Goal: Transaction & Acquisition: Purchase product/service

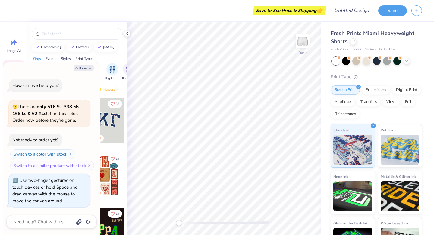
click at [140, 234] on div "Back" at bounding box center [224, 128] width 194 height 213
click at [81, 68] on button "Collapse" at bounding box center [84, 68] width 20 height 6
type textarea "x"
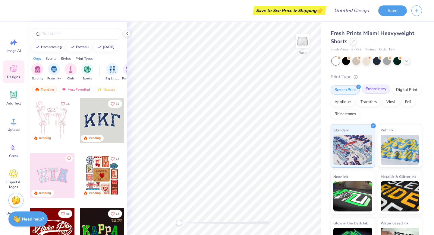
click at [367, 89] on div "Embroidery" at bounding box center [376, 88] width 29 height 9
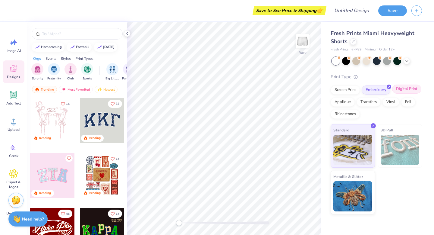
click at [413, 87] on div "Digital Print" at bounding box center [407, 88] width 29 height 9
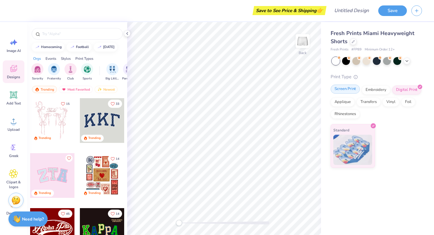
click at [342, 92] on div "Screen Print" at bounding box center [345, 88] width 29 height 9
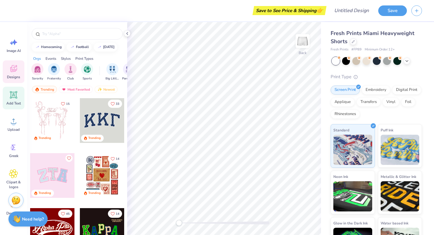
click at [11, 100] on div "Add Text" at bounding box center [14, 98] width 22 height 23
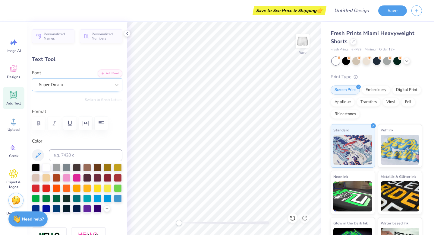
click at [80, 84] on div "Super Dream" at bounding box center [74, 84] width 73 height 9
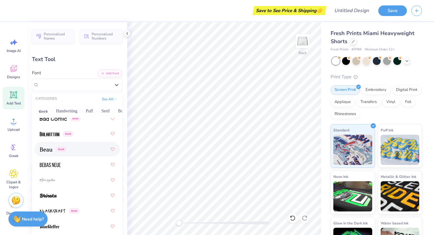
scroll to position [371, 0]
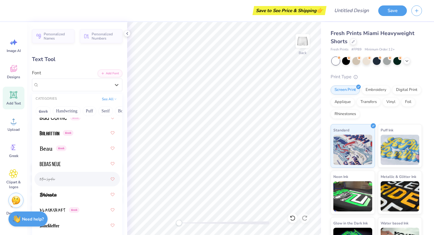
click at [51, 183] on div at bounding box center [77, 178] width 75 height 11
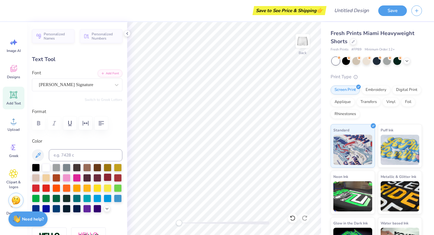
type input "1.0"
click at [87, 85] on div "[PERSON_NAME] Signature" at bounding box center [74, 84] width 73 height 9
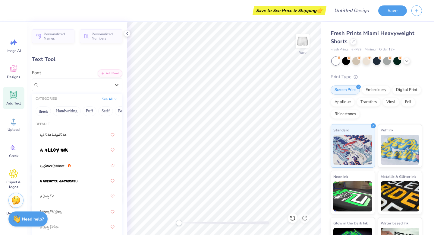
click at [74, 51] on div "Personalized Names Personalized Numbers Text Tool Add Font Font option Bettina …" at bounding box center [77, 128] width 100 height 213
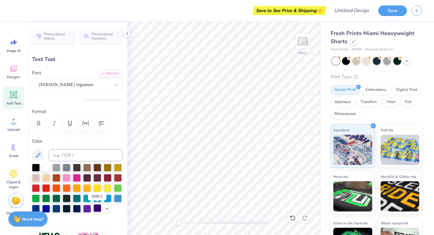
click at [94, 210] on div at bounding box center [98, 208] width 8 height 8
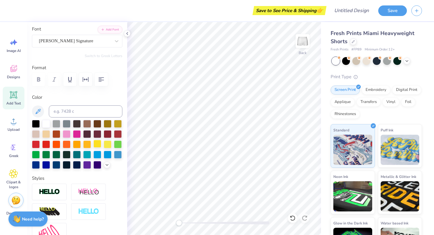
scroll to position [92, 0]
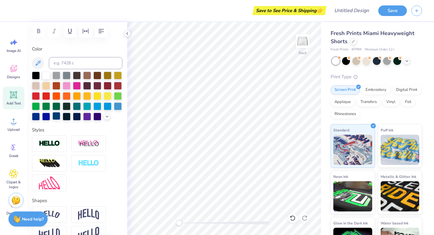
drag, startPoint x: 61, startPoint y: 160, endPoint x: 60, endPoint y: 142, distance: 17.8
click at [61, 160] on div at bounding box center [49, 163] width 35 height 17
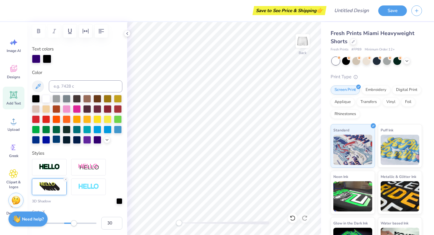
click at [60, 142] on div at bounding box center [56, 139] width 8 height 8
click at [58, 164] on img at bounding box center [49, 166] width 21 height 7
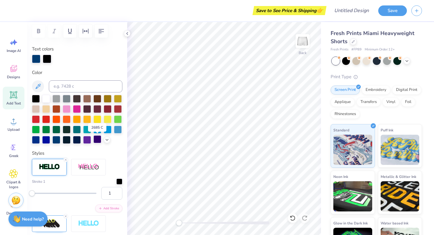
click at [97, 140] on div at bounding box center [98, 139] width 8 height 8
click at [118, 182] on div at bounding box center [119, 181] width 6 height 6
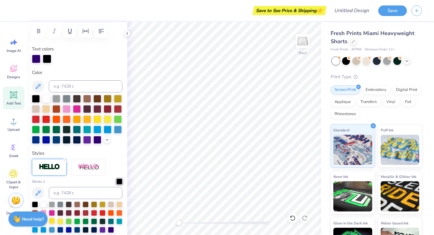
click at [54, 219] on div at bounding box center [52, 221] width 6 height 6
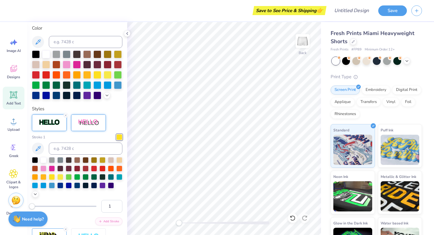
scroll to position [177, 0]
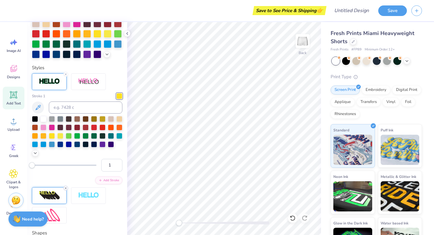
click at [66, 187] on icon at bounding box center [66, 188] width 4 height 4
click at [88, 56] on div at bounding box center [87, 54] width 8 height 8
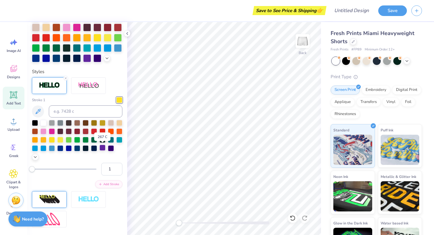
click at [103, 147] on div at bounding box center [103, 148] width 6 height 6
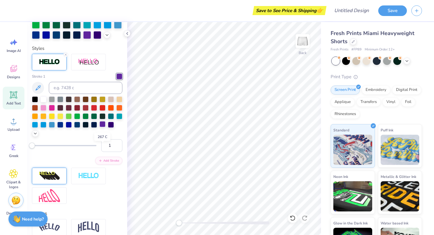
scroll to position [150, 0]
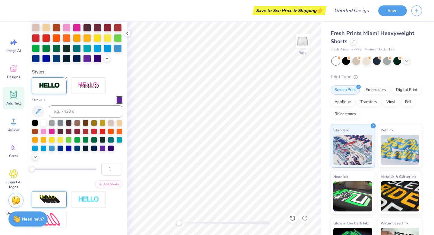
click at [113, 64] on div "Personalized Names Personalized Numbers Text Tool Add Font Font Bettina Signatu…" at bounding box center [77, 128] width 100 height 213
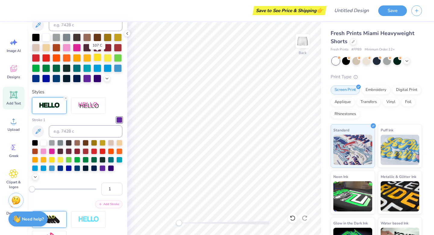
click at [99, 59] on div at bounding box center [98, 57] width 8 height 8
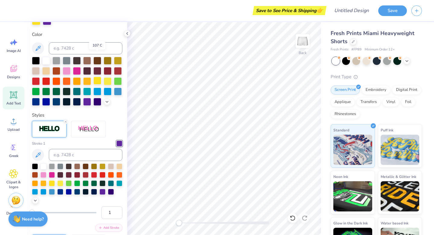
scroll to position [154, 0]
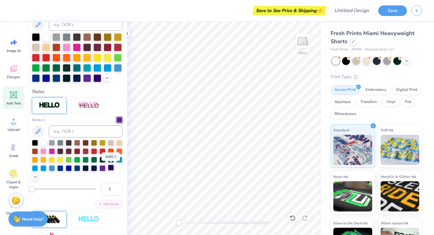
click at [113, 168] on div at bounding box center [111, 167] width 6 height 6
click at [111, 168] on div at bounding box center [111, 167] width 6 height 6
click at [97, 81] on div at bounding box center [98, 78] width 8 height 8
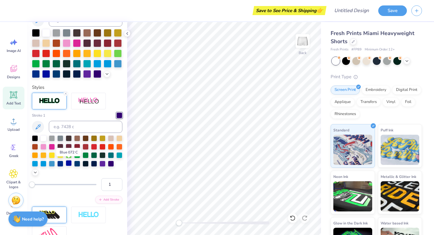
scroll to position [139, 0]
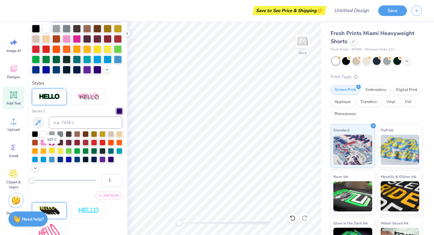
click at [52, 149] on div at bounding box center [52, 150] width 6 height 6
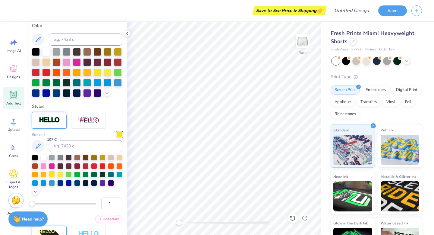
scroll to position [162, 0]
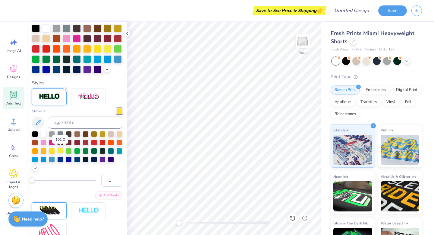
click at [61, 149] on div at bounding box center [60, 150] width 6 height 6
click at [101, 160] on div at bounding box center [103, 159] width 6 height 6
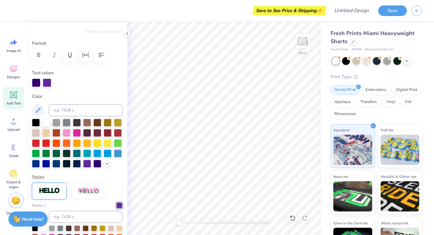
scroll to position [0, 0]
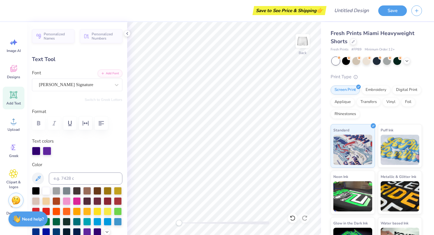
type textarea "East Carolina Univeristy C"
type input "0.0"
type input "7.27"
type input "1.53"
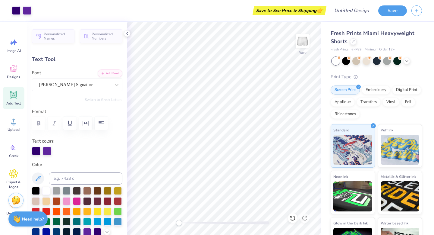
type input "7.48"
type input "1.0"
type textarea "East Carolina Univeristy Club Dance Team"
type input "0.0"
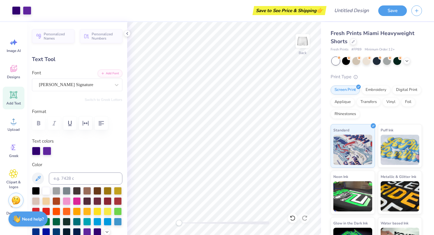
type input "1.70"
type input "7.44"
type input "1.0"
type textarea "East Carolina Univeristy Club Dance Team"
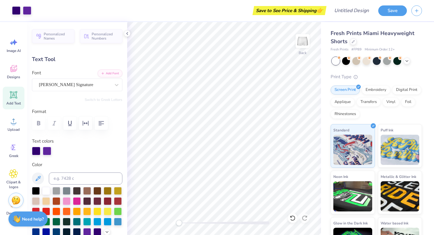
type input "0.0"
type input "1.72"
type input "0.0"
click at [387, 61] on div at bounding box center [387, 60] width 8 height 8
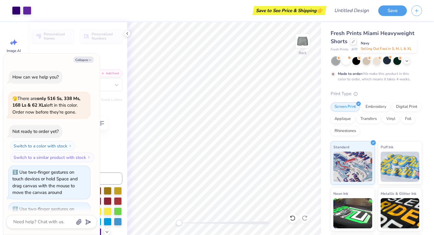
scroll to position [78, 0]
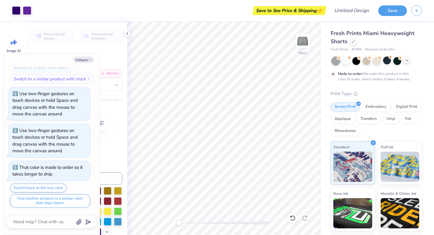
click at [405, 60] on icon at bounding box center [407, 60] width 5 height 5
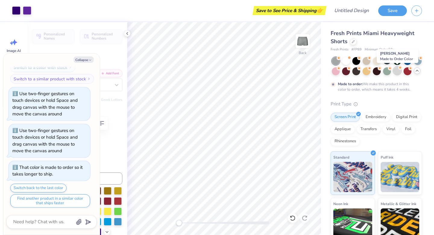
click at [397, 68] on div at bounding box center [398, 71] width 8 height 8
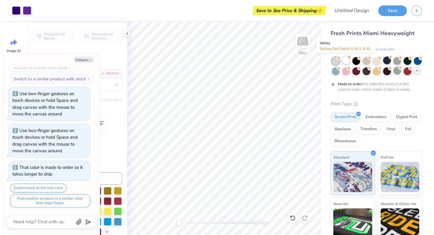
click at [345, 60] on div at bounding box center [346, 60] width 8 height 8
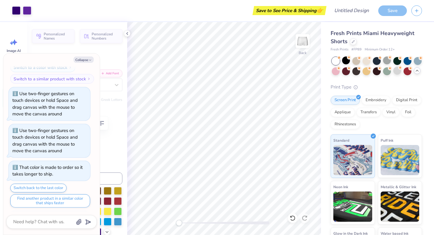
scroll to position [224, 0]
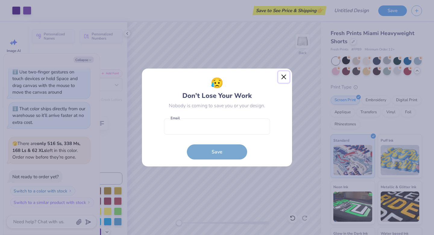
click at [282, 77] on button "Close" at bounding box center [283, 76] width 11 height 11
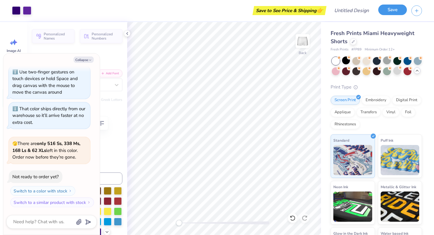
click at [387, 6] on button "Save" at bounding box center [393, 10] width 29 height 11
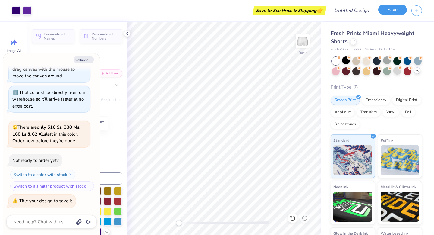
click at [390, 9] on button "Save" at bounding box center [393, 10] width 29 height 11
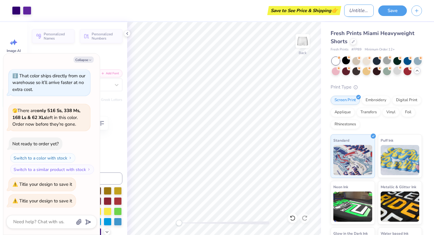
type textarea "x"
click at [347, 11] on input "Design Title" at bounding box center [360, 11] width 30 height 12
type input "t"
type textarea "x"
type input "ta"
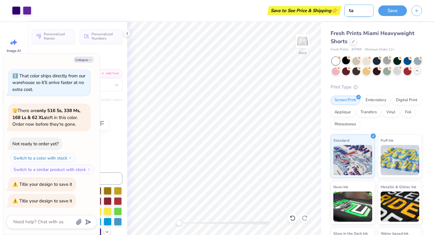
type textarea "x"
type input "tam"
type textarea "x"
type input "tam"
type textarea "x"
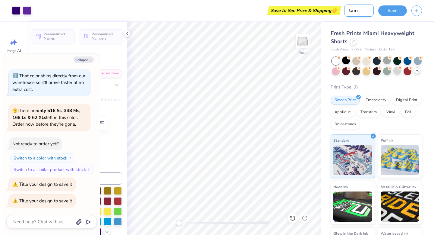
type input "tam"
type textarea "x"
type input "ta"
type textarea "x"
type input "t"
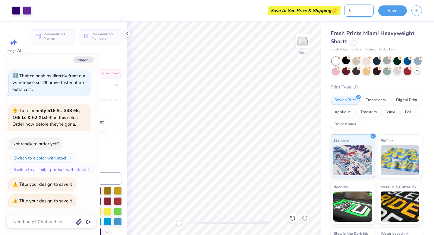
type textarea "x"
type input "te"
type textarea "x"
type input "tea"
type textarea "x"
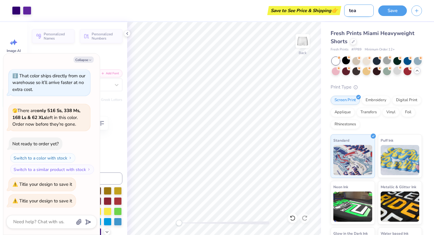
type input "team"
type textarea "x"
type input "team"
type textarea "x"
type input "team s"
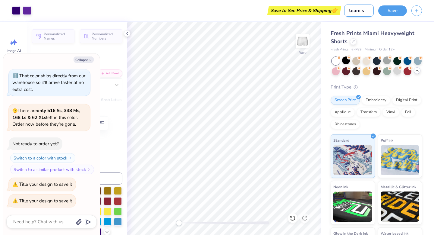
type textarea "x"
type input "team sh"
type textarea "x"
type input "team sho"
type textarea "x"
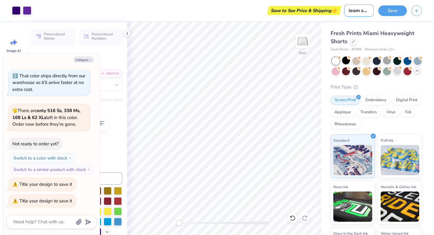
type input "team shor"
type textarea "x"
type input "team short"
type textarea "x"
type input "team shorts"
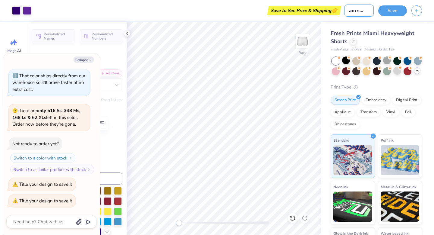
type textarea "x"
type input "team shorts"
click at [394, 9] on button "Save" at bounding box center [393, 10] width 29 height 11
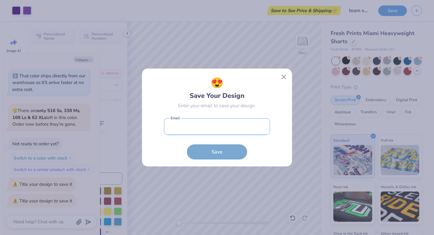
click at [223, 133] on input "email" at bounding box center [217, 126] width 106 height 17
type input "jordandinap9@icloud.com"
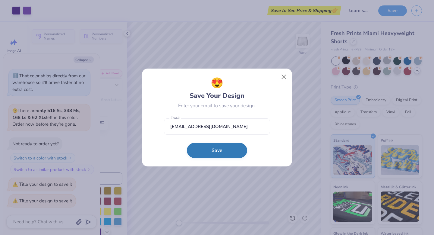
click at [221, 149] on button "Save" at bounding box center [217, 150] width 60 height 15
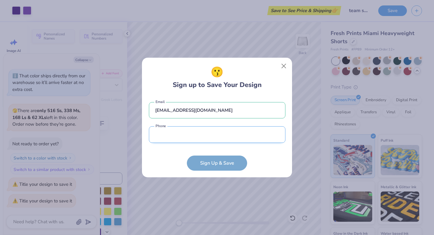
click at [218, 139] on input "tel" at bounding box center [217, 134] width 137 height 17
type input "(148) 498-3953"
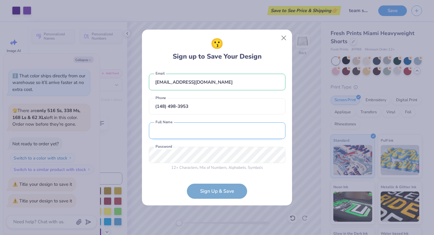
click at [206, 133] on input "text" at bounding box center [217, 130] width 137 height 17
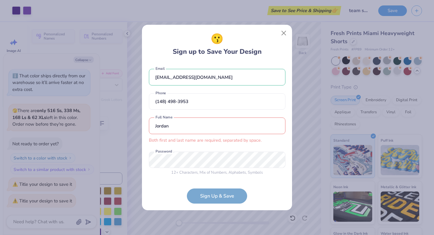
click at [209, 125] on input "Jordan" at bounding box center [217, 125] width 137 height 17
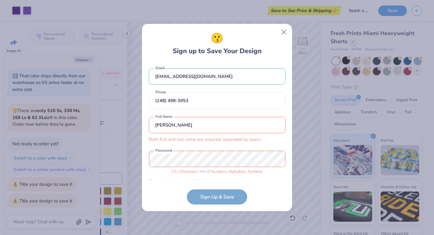
click at [204, 167] on div "12 + Characters , Mix of Numbers , Alphabets , Symbols Password is a required f…" at bounding box center [217, 168] width 137 height 34
click at [171, 130] on input "Jordan DiNapoli" at bounding box center [217, 125] width 137 height 17
click at [170, 127] on input "Jordan DiNapoli" at bounding box center [217, 125] width 137 height 17
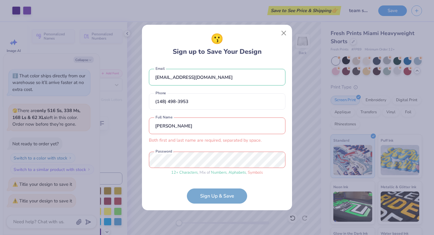
click at [169, 126] on input "Jordan DiNapoli" at bounding box center [217, 125] width 137 height 17
click at [187, 133] on input "Jordan, DiNapoli" at bounding box center [217, 125] width 137 height 17
click at [171, 126] on input "Jordan, DiNapoli" at bounding box center [217, 125] width 137 height 17
click at [225, 113] on div "jordandinap9@icloud.com Email (148) 498-3953 Phone Jordan,DiNapoli Both first a…" at bounding box center [217, 121] width 137 height 116
click at [236, 145] on div "jordandinap9@icloud.com Email (148) 498-3953 Phone Jordan,DiNapoli Both first a…" at bounding box center [217, 121] width 137 height 116
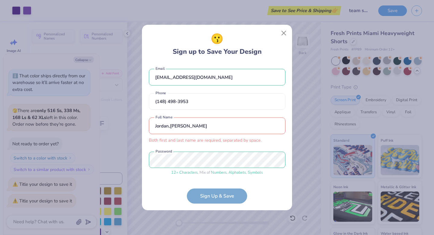
click at [171, 125] on input "Jordan,DiNapoli" at bounding box center [217, 125] width 137 height 17
click at [192, 138] on div "Both first and last name are required, separated by space." at bounding box center [217, 140] width 137 height 7
click at [200, 112] on div "jordandinap9@icloud.com Email (148) 498-3953 Phone Jordan DiNapoli Both first a…" at bounding box center [217, 121] width 137 height 116
click at [209, 196] on form "jordandinap9@icloud.com Email (148) 498-3953 Phone Jordan DiNapoli Both first a…" at bounding box center [217, 133] width 137 height 140
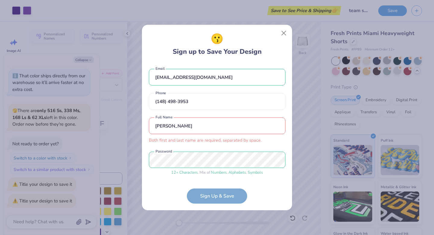
click at [209, 196] on form "jordandinap9@icloud.com Email (148) 498-3953 Phone Jordan DiNapoli Both first a…" at bounding box center [217, 133] width 137 height 140
click at [186, 136] on div "Jordan DiNapoli Both first and last name are required, separated by space. Full…" at bounding box center [217, 130] width 137 height 26
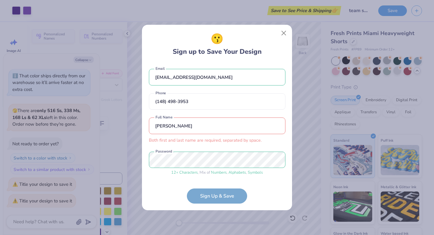
drag, startPoint x: 202, startPoint y: 128, endPoint x: 136, endPoint y: 123, distance: 66.2
click at [136, 123] on div "😗 Sign up to Save Your Design jordandinap9@icloud.com Email (148) 498-3953 Phon…" at bounding box center [217, 117] width 434 height 235
type input "J"
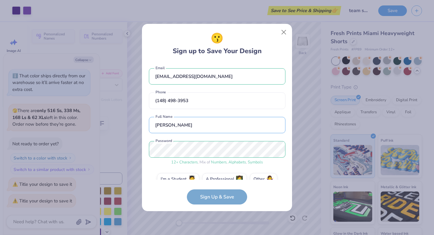
type input "Jordan Dinap"
click at [207, 194] on form "jordandinap9@icloud.com Email (148) 498-3953 Phone Jordan Dinap Full Name 12 + …" at bounding box center [217, 133] width 137 height 142
click at [207, 200] on form "jordandinap9@icloud.com Email (148) 498-3953 Phone Jordan Dinap Full Name 12 + …" at bounding box center [217, 133] width 137 height 142
click at [154, 167] on div "jordandinap9@icloud.com Email (148) 498-3953 Phone Jordan Dinap Full Name 12 + …" at bounding box center [217, 120] width 137 height 117
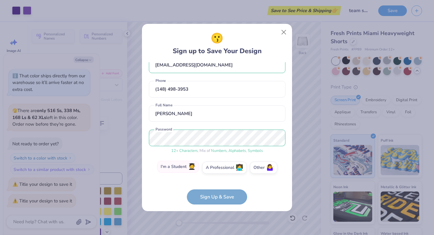
click at [187, 162] on label "I'm a Student 🧑‍🎓" at bounding box center [178, 167] width 42 height 12
click at [215, 179] on input "I'm a Student 🧑‍🎓" at bounding box center [217, 181] width 4 height 4
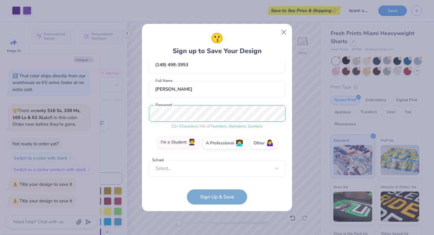
scroll to position [33, 0]
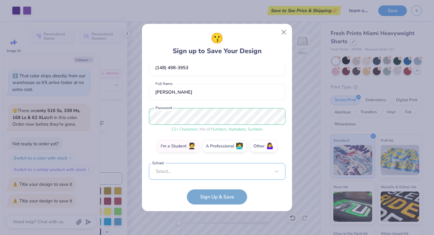
click at [189, 171] on div "Select..." at bounding box center [217, 171] width 137 height 17
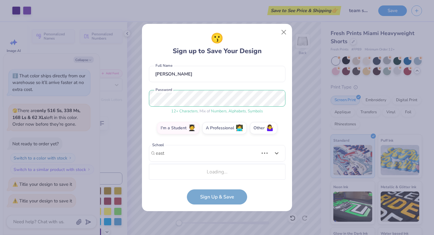
scroll to position [126, 0]
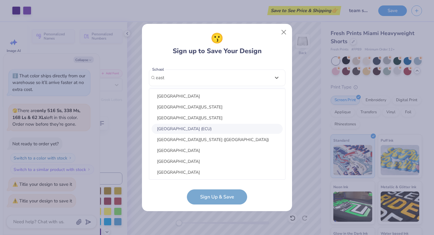
click at [202, 127] on div "East Carolina University (ECU)" at bounding box center [217, 129] width 131 height 10
type input "east"
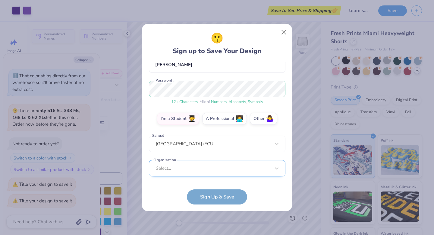
click at [192, 170] on div "Select..." at bounding box center [217, 168] width 137 height 17
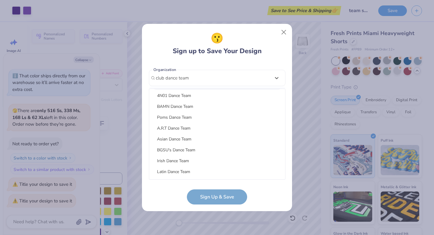
scroll to position [0, 0]
click at [196, 161] on div "Dance Team" at bounding box center [217, 161] width 131 height 10
type input "club dance team"
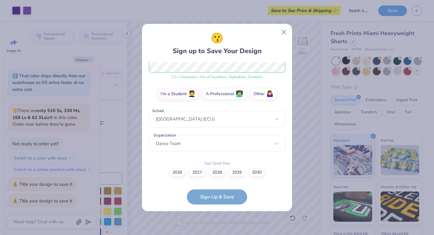
scroll to position [85, 0]
click at [195, 169] on label "2027" at bounding box center [197, 171] width 17 height 8
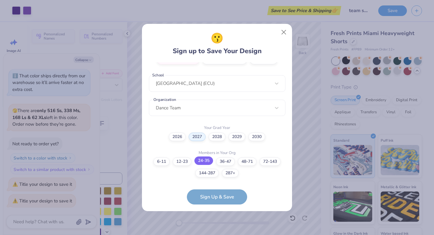
click at [204, 160] on label "24-35" at bounding box center [204, 160] width 19 height 8
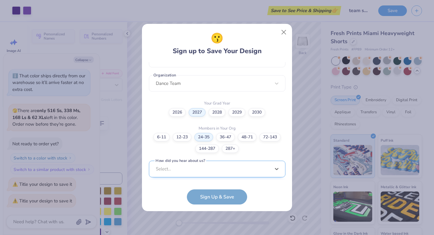
click at [205, 171] on div "option Word of Mouth focused, 8 of 15. 15 results available. Use Up and Down to…" at bounding box center [217, 216] width 137 height 110
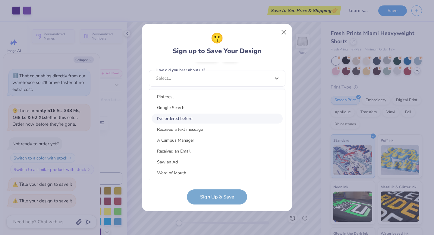
click at [192, 122] on div "I've ordered before" at bounding box center [217, 118] width 131 height 10
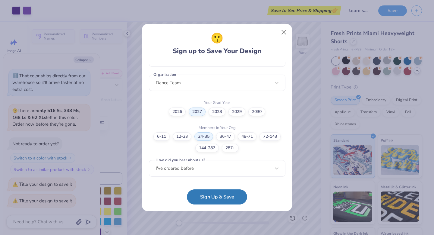
scroll to position [145, 0]
click at [214, 193] on button "Sign Up & Save" at bounding box center [217, 195] width 60 height 15
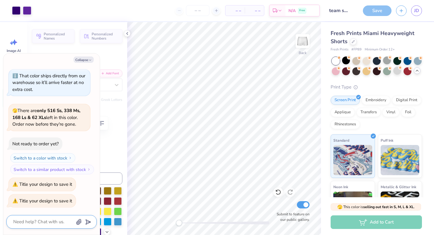
scroll to position [273, 0]
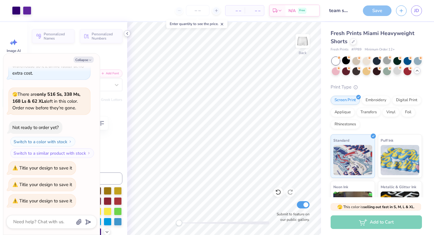
click at [126, 31] on icon at bounding box center [127, 33] width 5 height 5
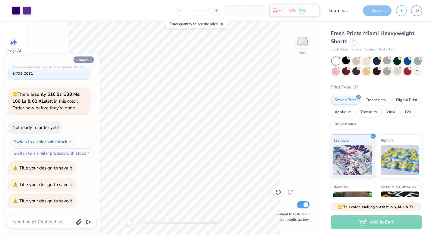
click at [91, 59] on icon "button" at bounding box center [90, 60] width 4 height 4
type textarea "x"
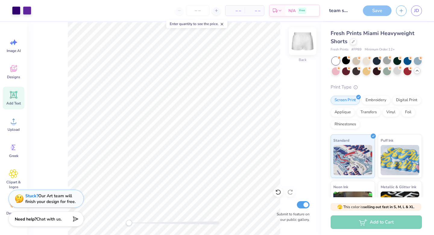
click at [304, 37] on img at bounding box center [303, 41] width 24 height 24
click at [303, 43] on img at bounding box center [303, 41] width 24 height 24
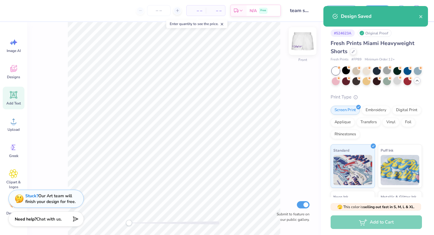
click at [301, 39] on img at bounding box center [303, 41] width 24 height 24
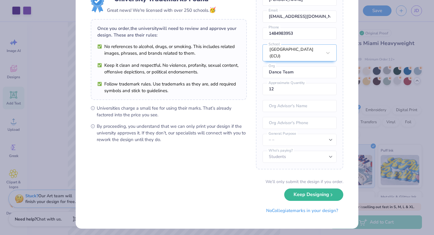
scroll to position [26, 0]
click at [313, 196] on button "Keep Designing" at bounding box center [314, 192] width 59 height 12
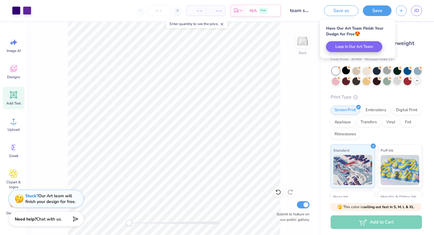
scroll to position [0, 0]
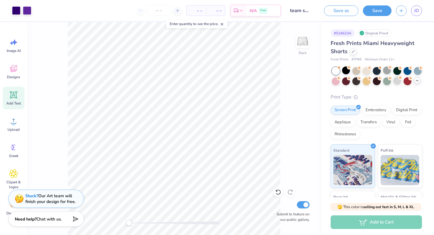
click at [125, 225] on div "Back Submit to feature on our public gallery." at bounding box center [174, 128] width 294 height 213
click at [418, 14] on span "JD" at bounding box center [417, 10] width 5 height 7
click at [400, 6] on button "button" at bounding box center [401, 10] width 11 height 11
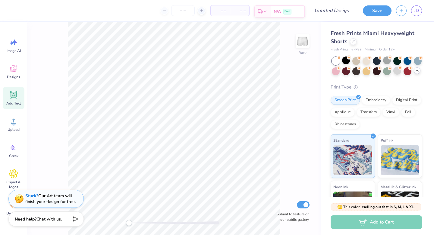
click at [293, 13] on div "N/A Free" at bounding box center [288, 11] width 34 height 11
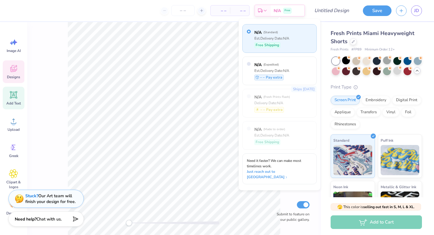
click at [17, 61] on div "Designs" at bounding box center [14, 71] width 22 height 23
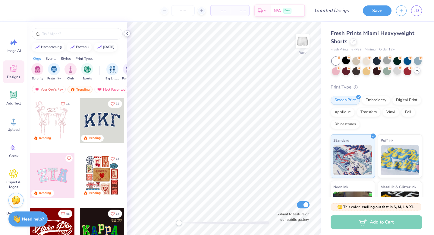
click at [125, 35] on icon at bounding box center [127, 33] width 5 height 5
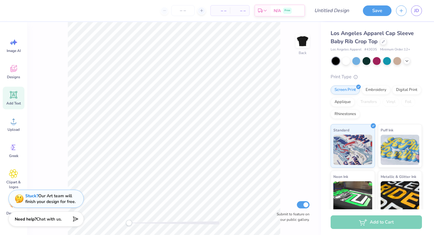
click at [12, 100] on div "Add Text" at bounding box center [14, 98] width 22 height 23
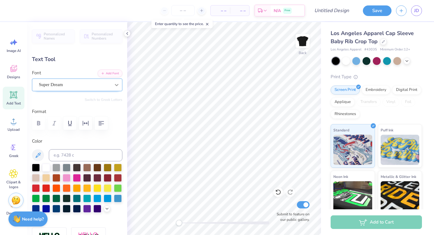
click at [116, 84] on icon at bounding box center [117, 85] width 6 height 6
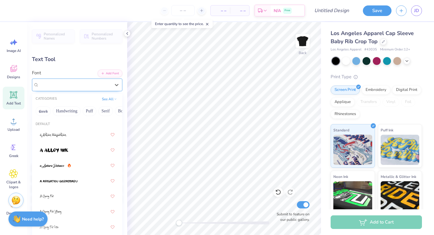
click at [94, 88] on div at bounding box center [75, 85] width 72 height 8
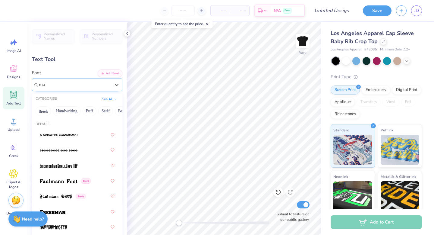
type input "m"
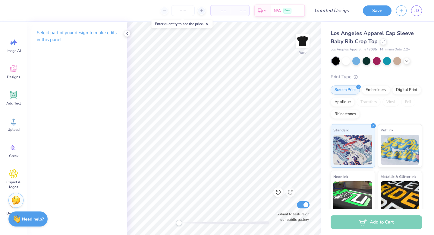
scroll to position [0, 0]
type textarea "Pirates cdt"
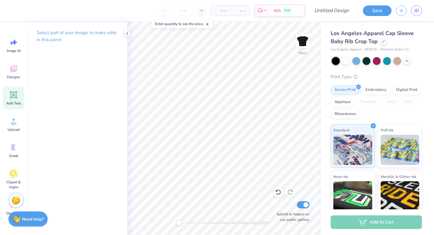
click at [16, 97] on icon at bounding box center [13, 94] width 9 height 9
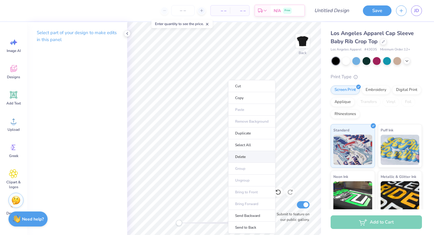
click at [213, 154] on li "Delete" at bounding box center [251, 157] width 47 height 12
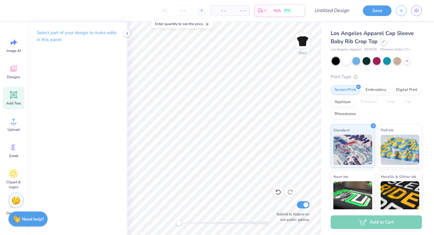
click at [15, 98] on icon at bounding box center [13, 94] width 9 height 9
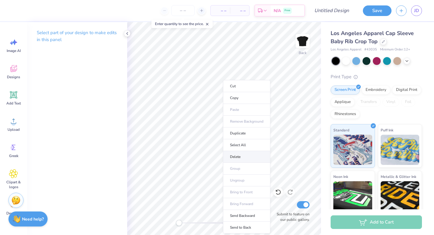
click at [213, 153] on li "Delete" at bounding box center [246, 157] width 47 height 12
click at [213, 141] on li "Select All" at bounding box center [245, 145] width 47 height 12
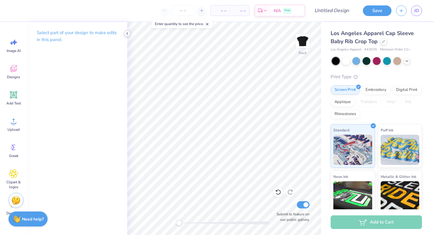
click at [126, 33] on icon at bounding box center [127, 33] width 5 height 5
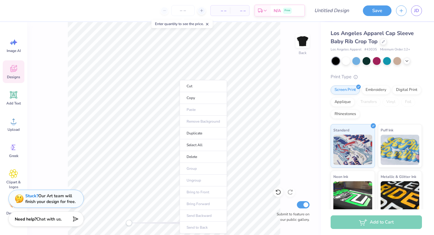
click at [17, 65] on icon at bounding box center [13, 68] width 9 height 9
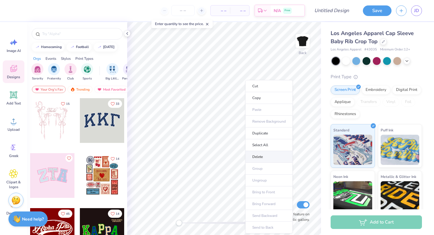
click at [213, 152] on li "Delete" at bounding box center [269, 157] width 47 height 12
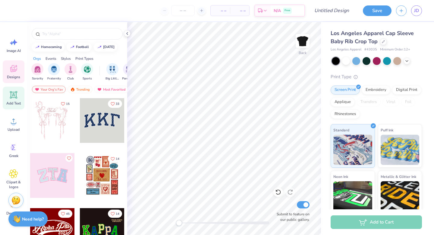
click at [14, 103] on span "Add Text" at bounding box center [13, 103] width 14 height 5
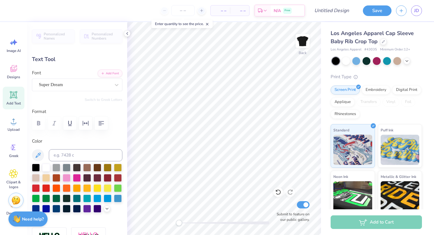
type textarea "ECU"
type input "4.90"
type input "1.98"
type input "1.02"
drag, startPoint x: 83, startPoint y: 81, endPoint x: 83, endPoint y: 85, distance: 3.9
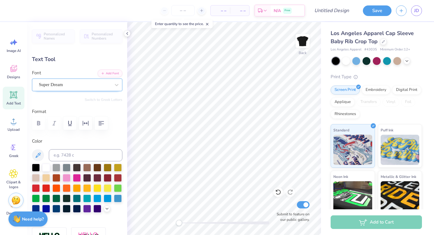
click at [83, 81] on div "Super Dream" at bounding box center [74, 84] width 73 height 9
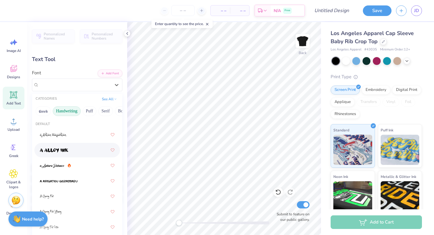
click at [65, 110] on button "Handwriting" at bounding box center [67, 111] width 28 height 10
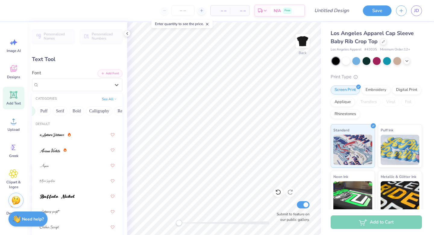
scroll to position [0, 46]
click at [79, 109] on button "Bold" at bounding box center [76, 111] width 15 height 10
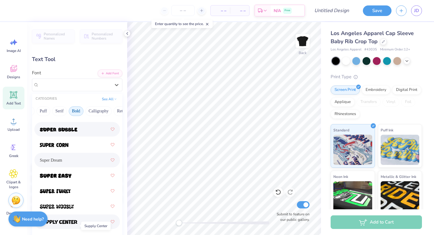
scroll to position [921, 0]
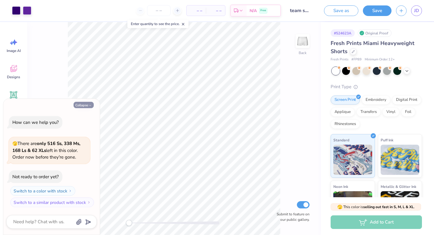
click at [91, 105] on icon "button" at bounding box center [90, 105] width 4 height 4
type textarea "x"
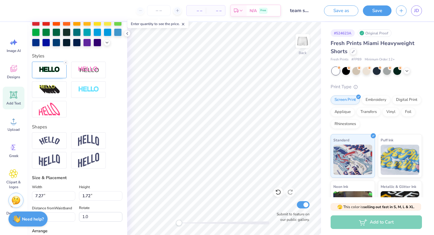
scroll to position [190, 0]
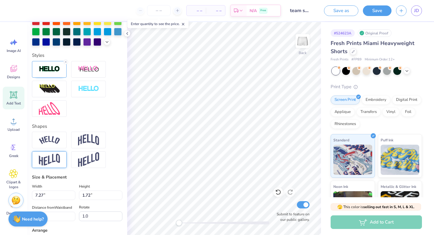
click at [57, 160] on img at bounding box center [49, 160] width 21 height 12
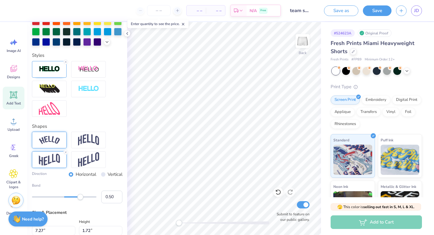
click at [59, 136] on img at bounding box center [49, 140] width 21 height 8
click at [66, 171] on div "Direction Horizontal Vertical" at bounding box center [77, 174] width 91 height 7
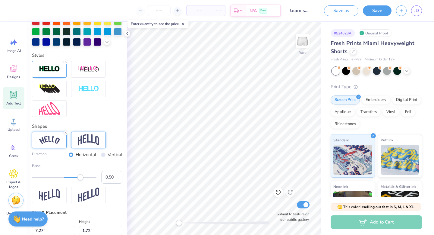
click at [86, 145] on img at bounding box center [88, 139] width 21 height 11
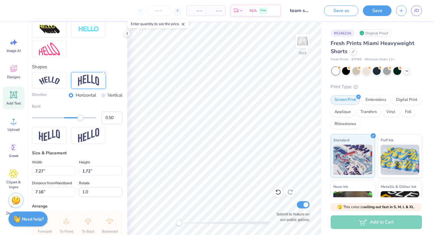
scroll to position [256, 0]
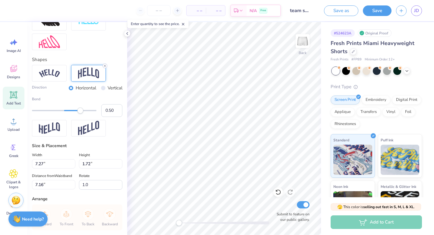
click at [105, 65] on icon at bounding box center [105, 66] width 4 height 4
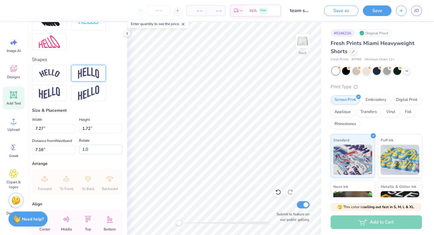
click at [11, 100] on div "Add Text" at bounding box center [14, 98] width 22 height 23
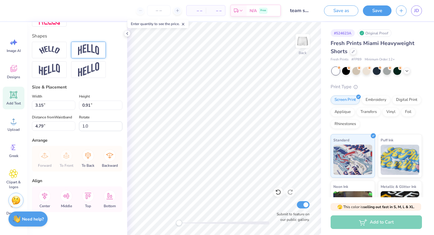
type input "3.15"
type input "0.91"
type input "4.79"
type input "0.0"
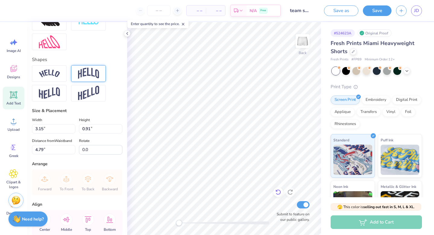
type textarea "T"
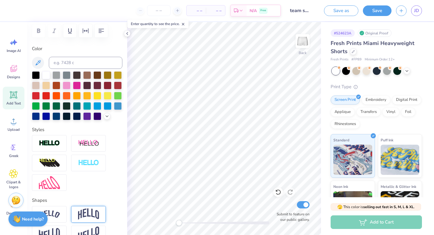
scroll to position [0, 0]
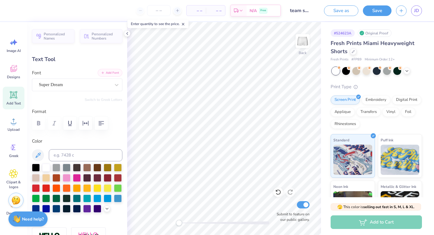
type textarea "2009"
click at [112, 74] on button "Add Font" at bounding box center [110, 73] width 25 height 8
click at [117, 86] on icon at bounding box center [117, 85] width 6 height 6
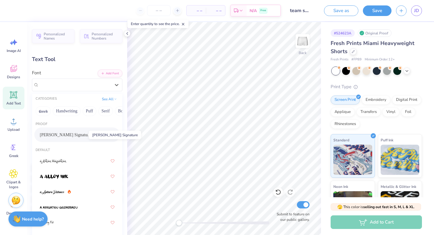
click at [75, 133] on span "Bettina Signature" at bounding box center [65, 135] width 51 height 6
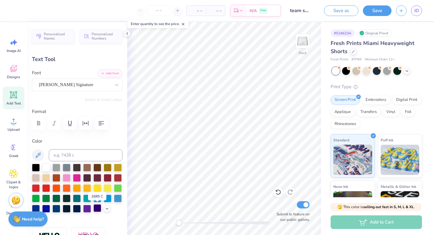
click at [95, 209] on div at bounding box center [98, 208] width 8 height 8
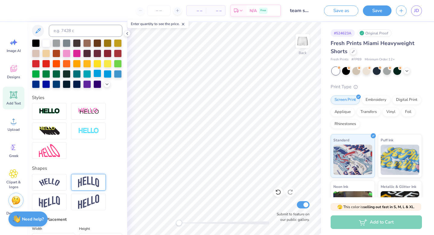
scroll to position [89, 0]
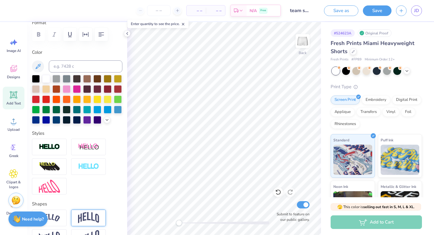
type input "5.86"
type input "1.39"
type input "7.33"
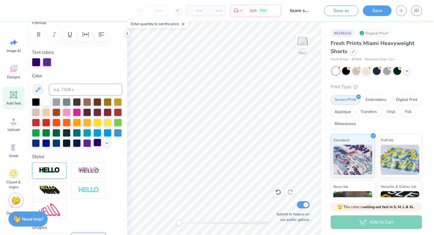
click at [96, 139] on div at bounding box center [98, 142] width 8 height 8
click at [97, 142] on div at bounding box center [98, 142] width 8 height 8
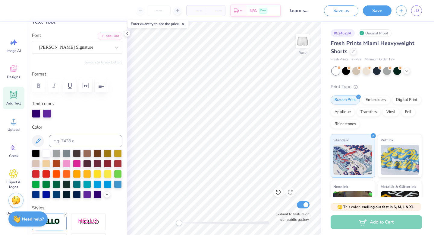
scroll to position [38, 0]
click at [48, 113] on div at bounding box center [47, 112] width 8 height 8
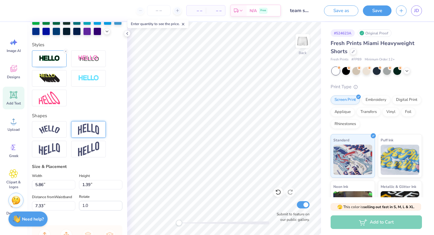
scroll to position [205, 0]
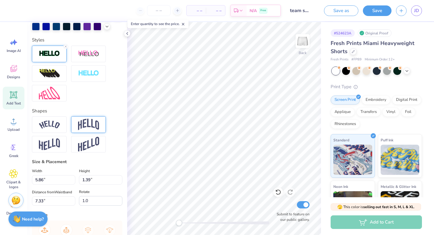
click at [54, 57] on img at bounding box center [49, 53] width 21 height 7
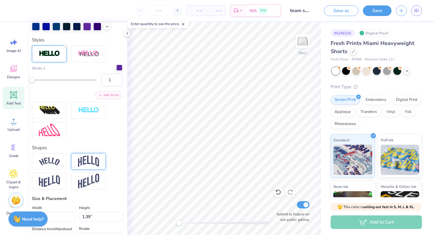
click at [121, 70] on div at bounding box center [119, 68] width 6 height 6
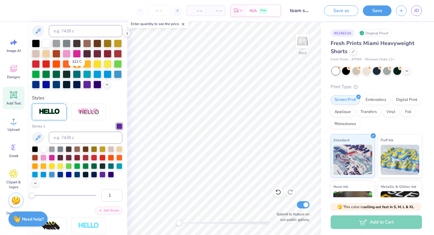
scroll to position [148, 0]
click at [117, 127] on div at bounding box center [119, 126] width 6 height 6
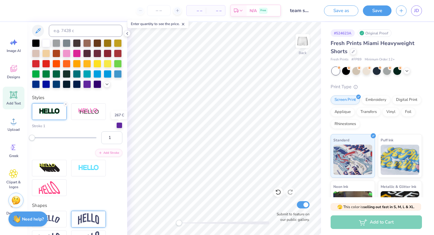
click at [118, 126] on div at bounding box center [119, 125] width 6 height 6
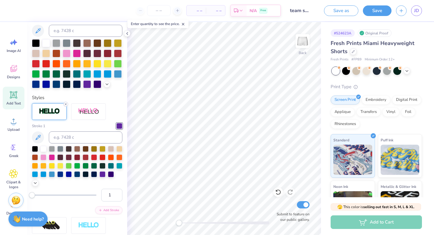
click at [65, 104] on icon at bounding box center [66, 104] width 4 height 4
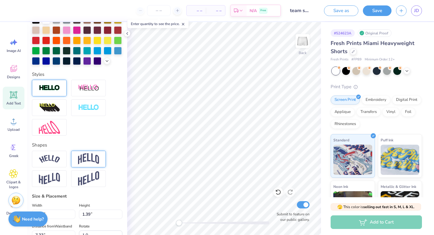
scroll to position [124, 0]
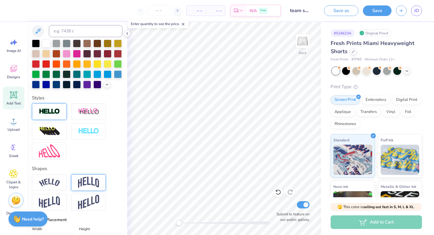
click at [61, 110] on div at bounding box center [49, 111] width 35 height 17
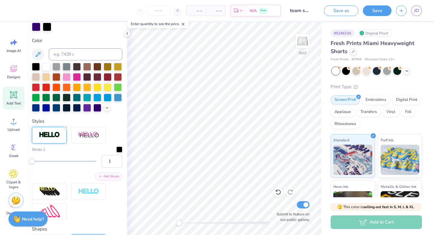
scroll to position [148, 0]
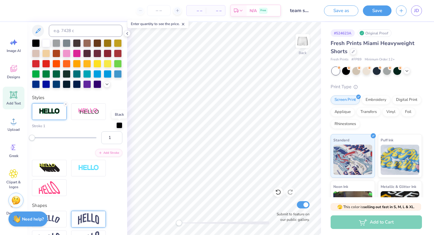
click at [120, 127] on div at bounding box center [119, 125] width 6 height 6
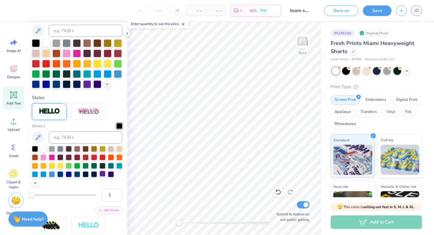
click at [103, 174] on div at bounding box center [103, 173] width 6 height 6
drag, startPoint x: 179, startPoint y: 222, endPoint x: 197, endPoint y: 223, distance: 18.4
click at [197, 225] on div "Accessibility label" at bounding box center [200, 223] width 6 height 6
click at [103, 172] on div at bounding box center [103, 173] width 6 height 6
click at [112, 155] on div at bounding box center [111, 157] width 6 height 6
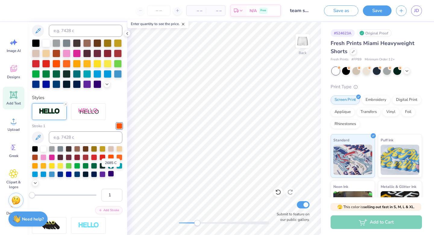
click at [110, 175] on div at bounding box center [111, 173] width 6 height 6
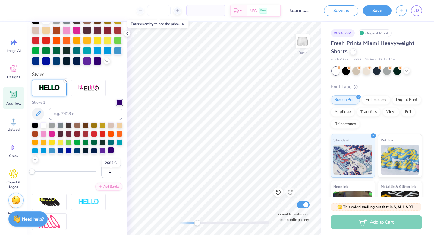
scroll to position [124, 0]
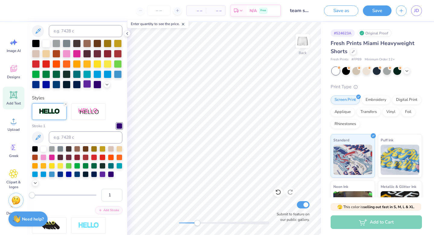
click at [87, 86] on div at bounding box center [87, 84] width 8 height 8
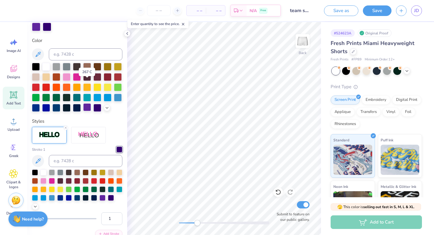
scroll to position [148, 0]
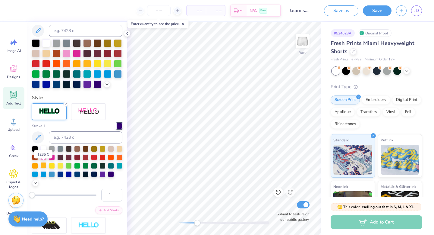
click at [44, 167] on div at bounding box center [43, 165] width 6 height 6
click at [78, 64] on div at bounding box center [77, 63] width 8 height 8
click at [103, 174] on div at bounding box center [103, 173] width 6 height 6
click at [181, 225] on div "Back Submit to feature on our public gallery." at bounding box center [224, 128] width 194 height 213
type input "0.0"
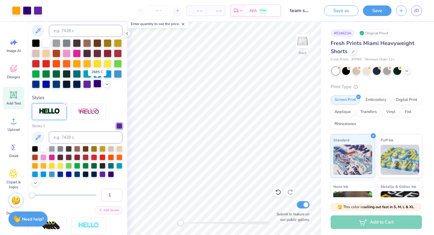
click at [97, 85] on div at bounding box center [98, 84] width 8 height 8
click at [102, 173] on div at bounding box center [103, 173] width 6 height 6
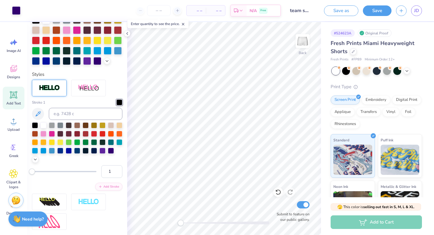
type input "3.45"
type input "1.77"
type input "8.22"
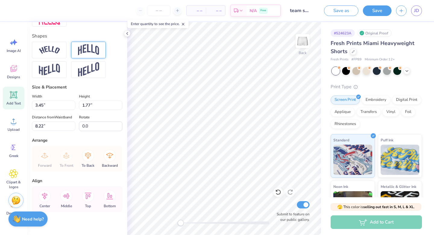
scroll to position [263, 0]
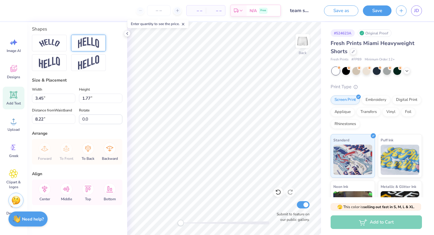
type input "2.90"
type input "1.48"
type input "8.50"
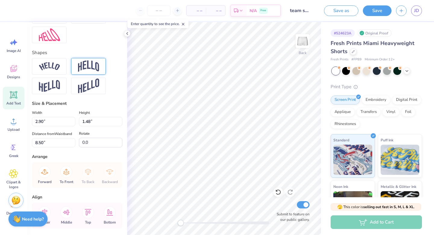
type input "5.86"
type input "1.39"
type input "7.33"
type input "1.0"
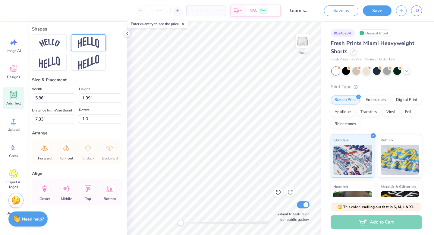
type input "7.27"
type input "1.72"
type input "7.22"
type input "0.0"
type input "8.17"
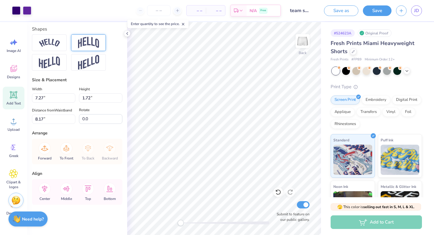
type input "1.0"
click at [13, 145] on circle at bounding box center [13, 147] width 4 height 4
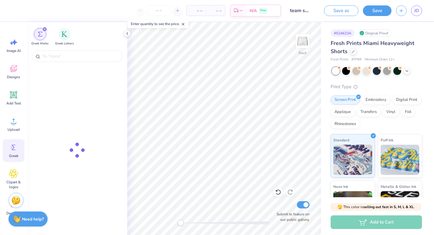
scroll to position [30, 0]
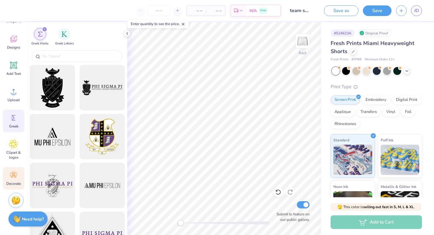
click at [16, 179] on icon at bounding box center [13, 174] width 9 height 9
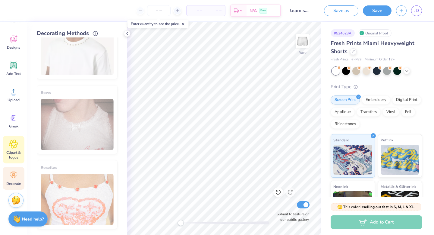
scroll to position [0, 0]
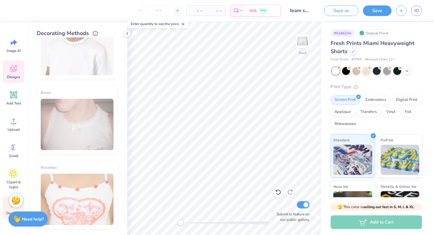
click at [14, 70] on icon at bounding box center [13, 68] width 9 height 9
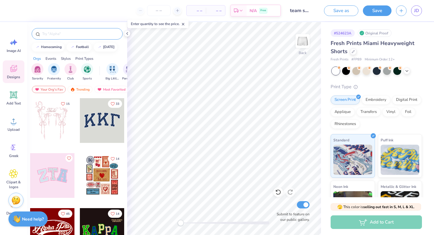
click at [51, 37] on input "text" at bounding box center [80, 34] width 77 height 6
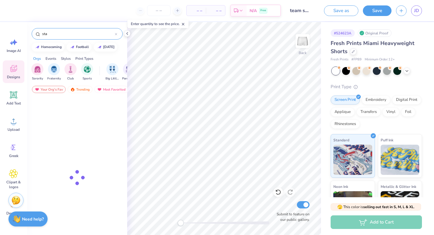
type input "star"
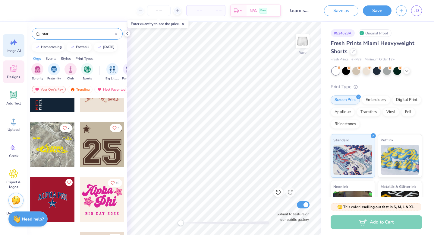
scroll to position [88, 0]
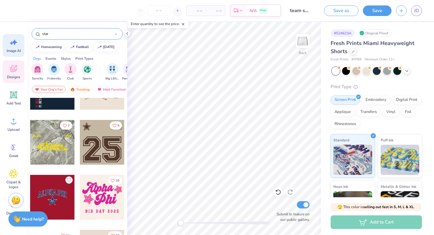
click at [12, 46] on icon at bounding box center [13, 42] width 9 height 9
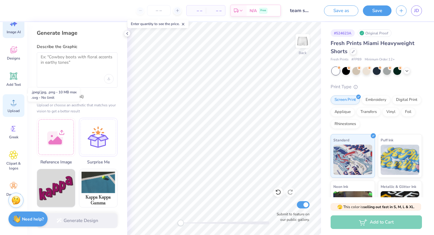
scroll to position [30, 0]
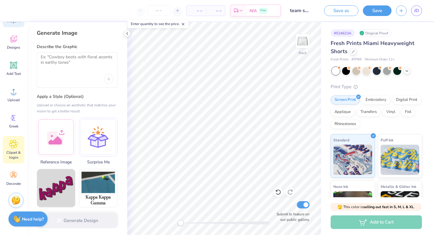
click at [8, 153] on span "Clipart & logos" at bounding box center [14, 155] width 20 height 10
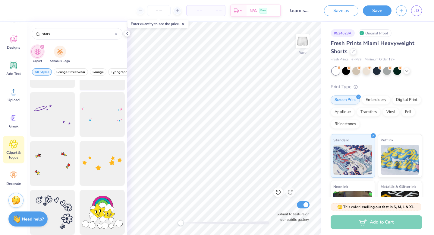
scroll to position [87, 0]
type input "stars"
click at [97, 161] on div at bounding box center [102, 163] width 50 height 50
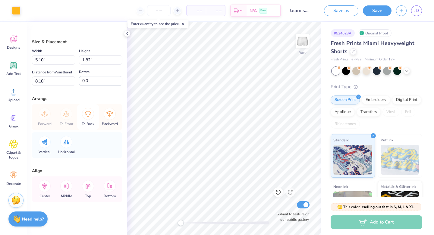
click at [90, 114] on icon at bounding box center [88, 114] width 6 height 6
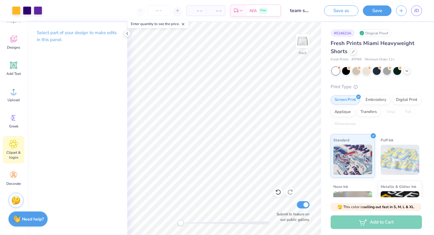
click at [12, 148] on icon at bounding box center [13, 144] width 8 height 8
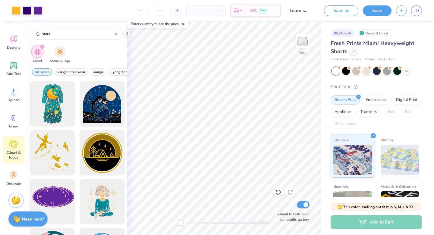
scroll to position [0, 0]
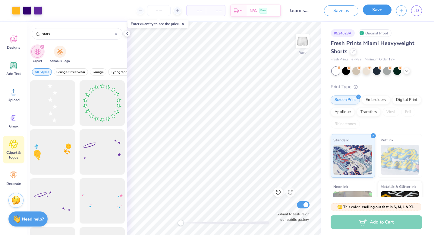
click at [372, 11] on button "Save" at bounding box center [377, 10] width 29 height 11
click at [382, 8] on div "Saving..." at bounding box center [371, 10] width 41 height 11
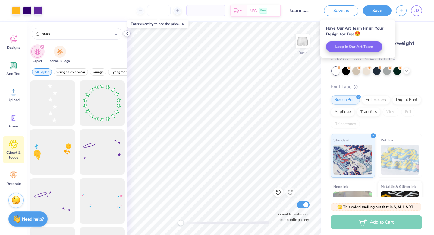
click at [128, 36] on div at bounding box center [127, 33] width 7 height 7
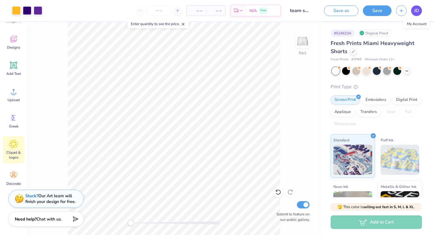
click at [416, 13] on span "JD" at bounding box center [417, 10] width 5 height 7
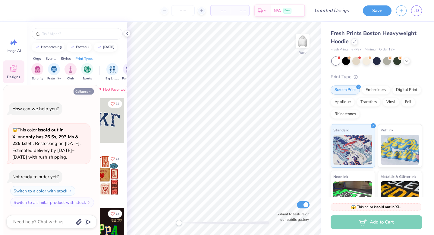
click at [89, 91] on icon "button" at bounding box center [90, 92] width 4 height 4
type textarea "x"
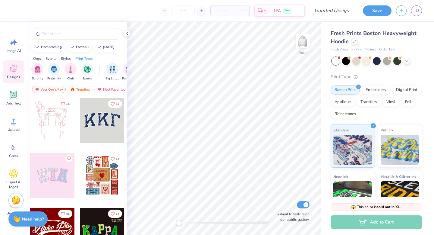
click at [59, 119] on div at bounding box center [8, 120] width 134 height 45
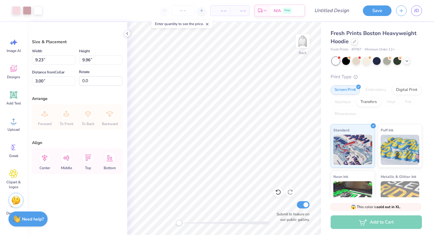
click at [89, 116] on div "Forward To Front To Back Backward" at bounding box center [77, 117] width 87 height 26
click at [304, 40] on img at bounding box center [303, 41] width 24 height 24
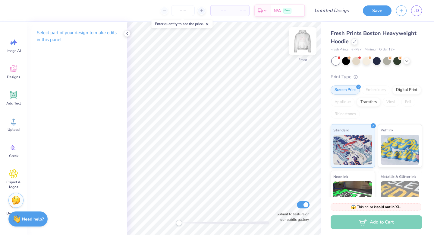
click at [305, 44] on img at bounding box center [303, 41] width 24 height 24
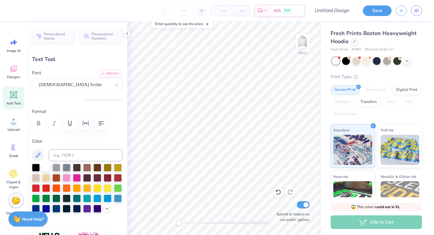
type textarea "T"
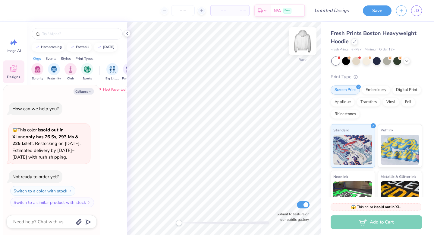
click at [304, 43] on img at bounding box center [303, 41] width 24 height 24
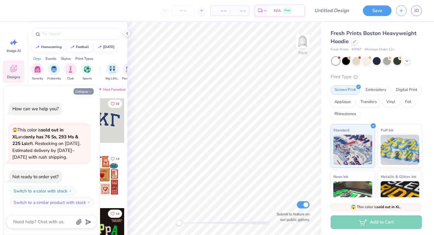
click at [86, 92] on button "Collapse" at bounding box center [84, 91] width 20 height 6
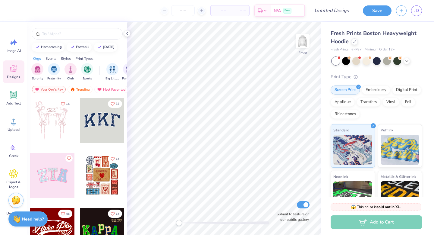
type textarea "x"
click at [49, 120] on div at bounding box center [52, 120] width 45 height 45
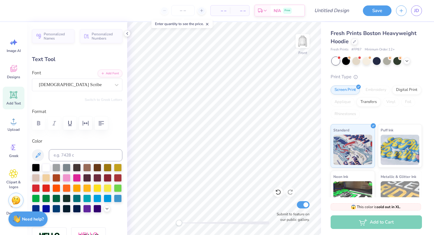
type textarea "T"
type textarea "Club Dance Team"
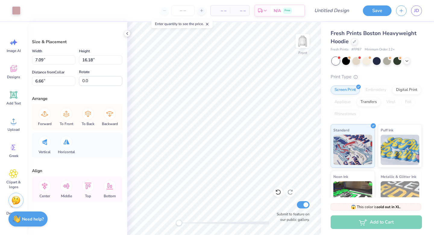
type input "16.18"
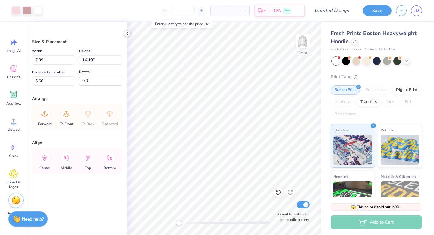
click at [128, 34] on icon at bounding box center [127, 33] width 5 height 5
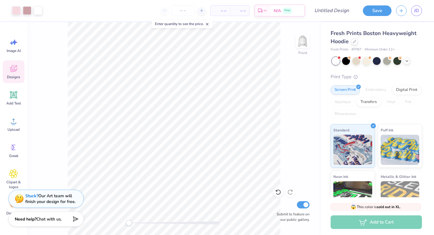
click at [7, 72] on div "Designs" at bounding box center [14, 71] width 22 height 23
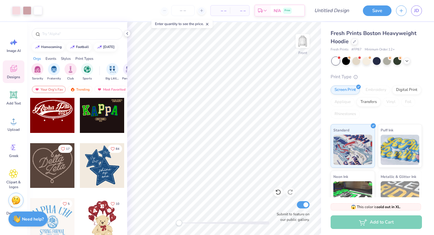
scroll to position [140, 0]
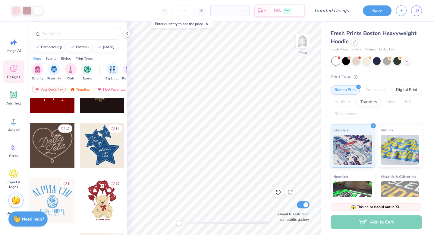
click at [110, 145] on div at bounding box center [102, 145] width 45 height 45
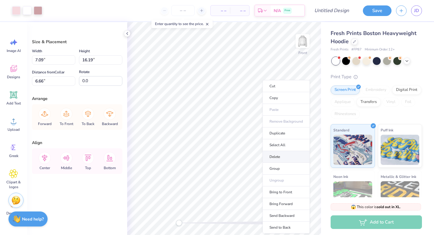
click at [281, 157] on li "Delete" at bounding box center [286, 157] width 47 height 12
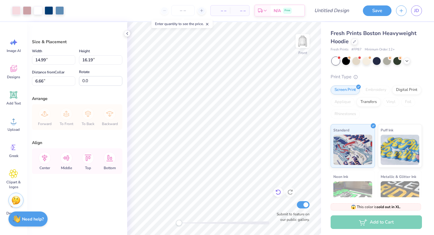
click at [280, 196] on div at bounding box center [279, 192] width 10 height 10
click at [278, 193] on icon at bounding box center [278, 192] width 6 height 6
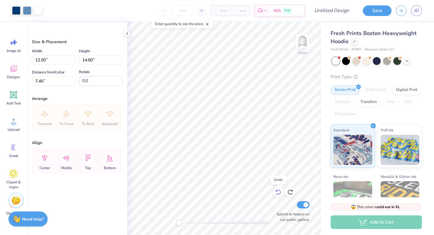
type input "12.50"
type input "14.60"
type input "7.45"
click at [278, 193] on icon at bounding box center [278, 192] width 6 height 6
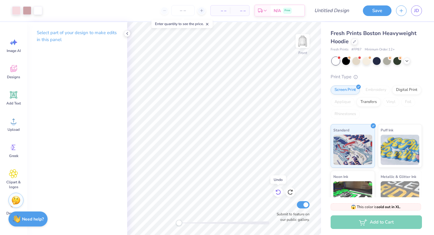
click at [278, 193] on icon at bounding box center [278, 192] width 6 height 6
click at [275, 192] on icon at bounding box center [278, 192] width 6 height 6
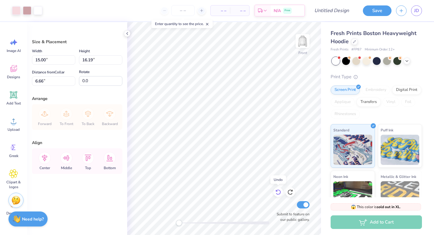
click at [275, 192] on icon at bounding box center [278, 192] width 6 height 6
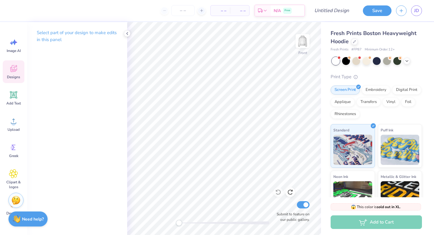
click at [22, 66] on div "Designs" at bounding box center [14, 71] width 22 height 23
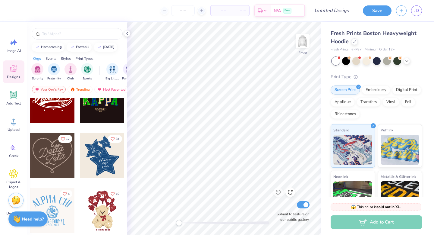
scroll to position [130, 0]
click at [106, 146] on div at bounding box center [102, 155] width 45 height 45
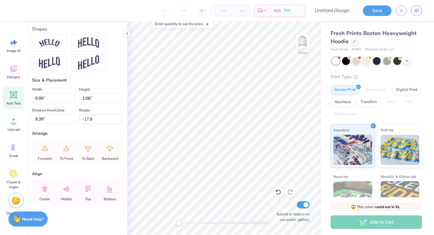
scroll to position [0, 0]
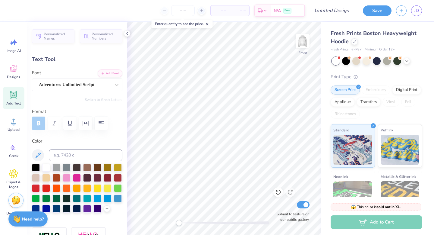
type input "4.58"
type input "1.74"
type input "15.52"
type input "0.0"
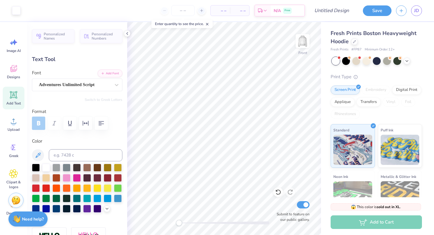
type input "2.68"
type input "0.79"
type input "18.38"
type input "0.0"
type input "1.86"
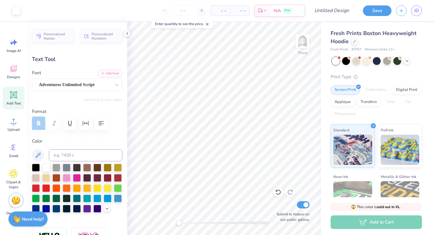
type input "1.17"
type input "11.47"
type input "0.0"
type input "2.37"
type input "1.03"
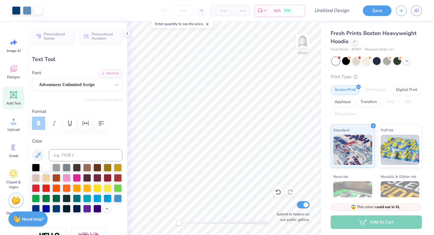
type input "12.72"
type input "0.0"
type input "0.99"
type input "1.08"
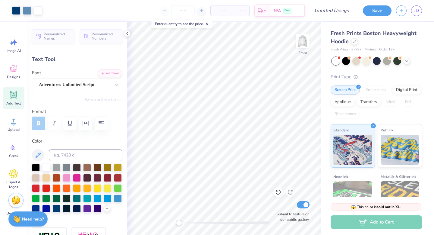
type input "0.0"
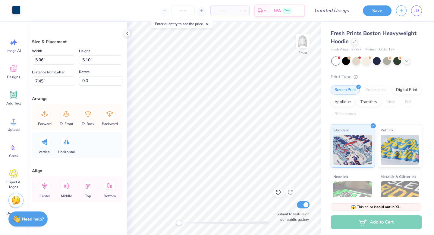
click at [15, 13] on div at bounding box center [16, 10] width 8 height 8
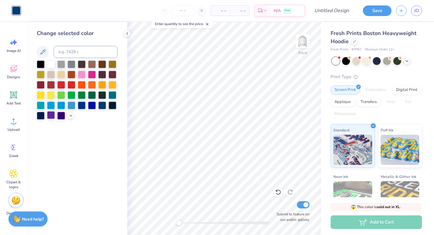
click at [52, 114] on div at bounding box center [51, 115] width 8 height 8
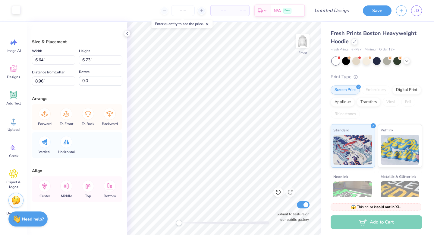
click at [17, 12] on div at bounding box center [16, 10] width 8 height 8
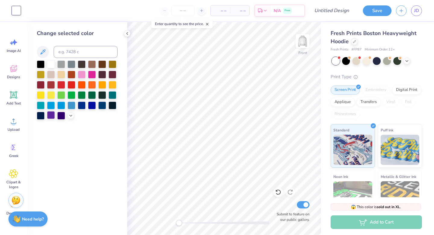
click at [48, 117] on div at bounding box center [51, 115] width 8 height 8
click at [278, 192] on icon at bounding box center [278, 192] width 6 height 6
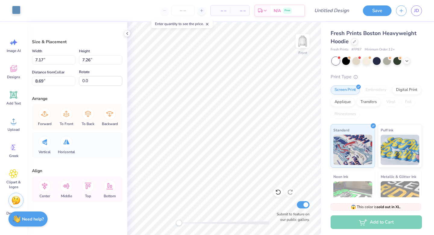
click at [17, 13] on div at bounding box center [16, 10] width 8 height 8
click at [15, 13] on div at bounding box center [16, 10] width 8 height 8
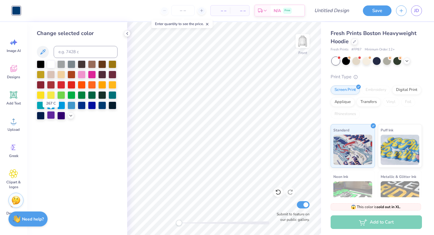
click at [50, 113] on div at bounding box center [51, 115] width 8 height 8
click at [59, 116] on div at bounding box center [61, 115] width 8 height 8
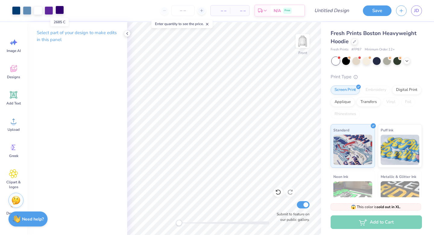
click at [60, 12] on div at bounding box center [60, 10] width 8 height 8
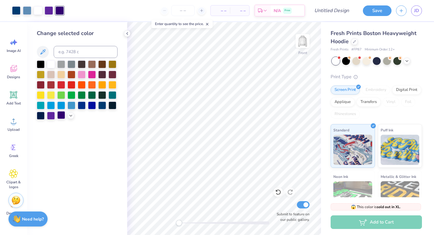
click at [60, 115] on div at bounding box center [61, 115] width 8 height 8
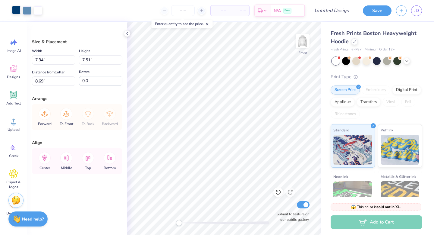
click at [16, 12] on div at bounding box center [16, 10] width 8 height 8
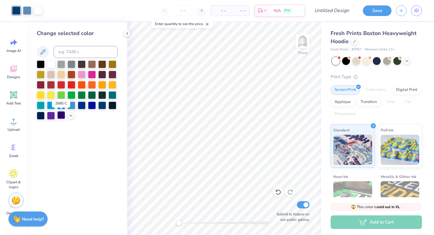
click at [60, 115] on div at bounding box center [61, 115] width 8 height 8
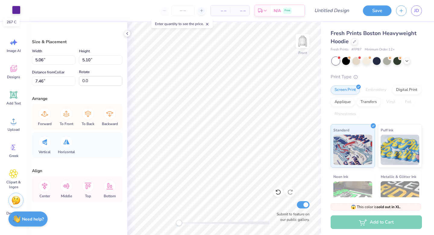
click at [18, 10] on div at bounding box center [16, 10] width 8 height 8
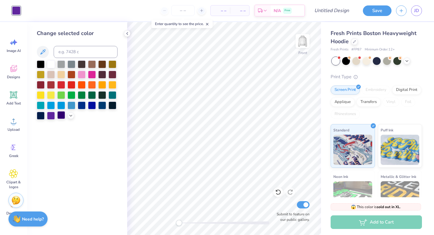
click at [62, 115] on div at bounding box center [61, 115] width 8 height 8
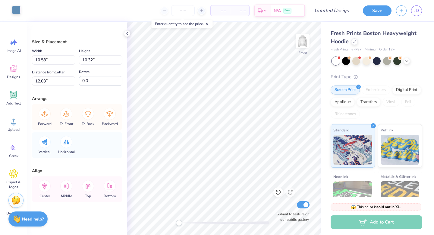
click at [17, 11] on div at bounding box center [16, 10] width 8 height 8
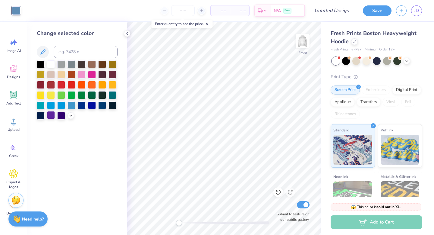
click at [51, 114] on div at bounding box center [51, 115] width 8 height 8
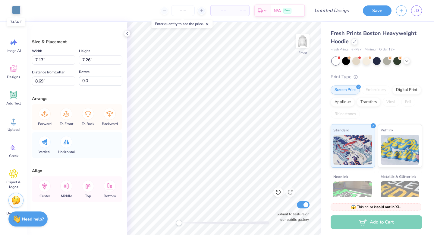
click at [13, 6] on div at bounding box center [16, 10] width 8 height 8
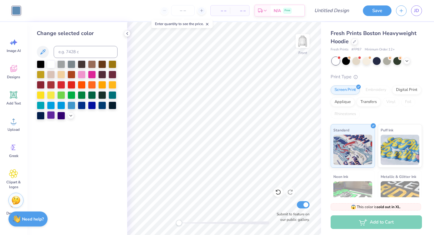
click at [49, 112] on div at bounding box center [51, 115] width 8 height 8
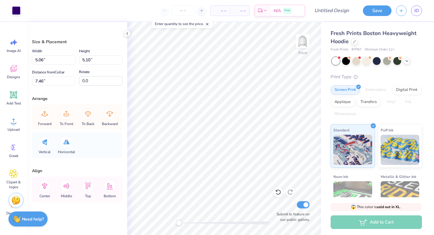
type input "4.60"
type input "4.64"
type input "7.68"
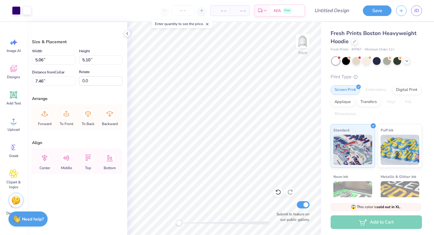
type input "6.93"
type input "5.34"
type input "5.38"
type input "6.65"
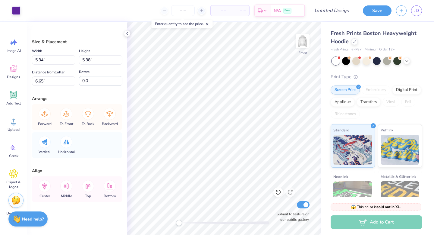
type input "7.17"
type input "7.26"
type input "8.69"
type input "7.49"
type input "7.59"
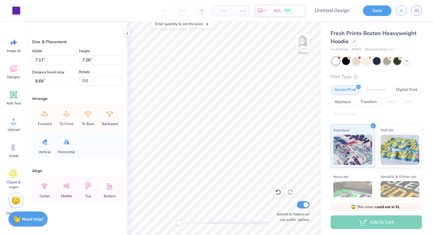
type input "8.36"
type input "6.97"
type input "7.06"
type input "8.76"
type input "7.29"
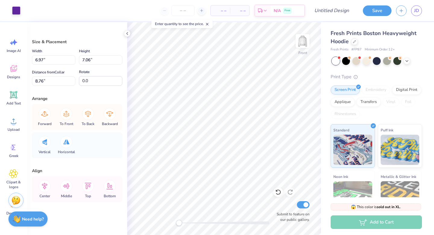
type input "7.39"
type input "8.82"
click at [278, 193] on icon at bounding box center [278, 192] width 6 height 6
click at [278, 190] on icon at bounding box center [278, 191] width 5 height 5
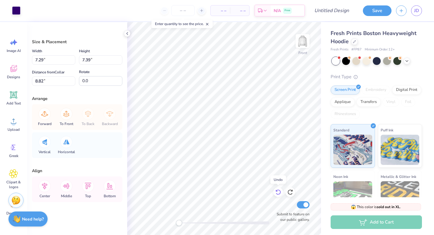
click at [278, 192] on icon at bounding box center [278, 192] width 6 height 6
click at [278, 193] on icon at bounding box center [278, 192] width 6 height 6
click at [290, 190] on icon at bounding box center [291, 192] width 6 height 6
click at [13, 98] on icon at bounding box center [13, 94] width 9 height 9
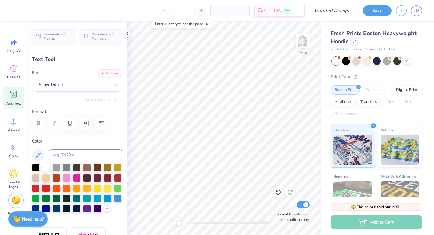
click at [107, 87] on div "Super Dream" at bounding box center [74, 84] width 73 height 9
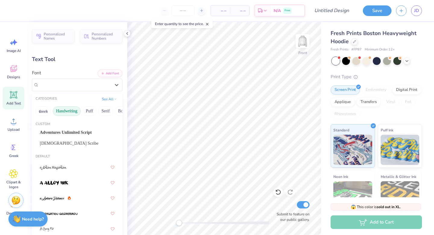
click at [69, 113] on button "Handwriting" at bounding box center [67, 111] width 28 height 10
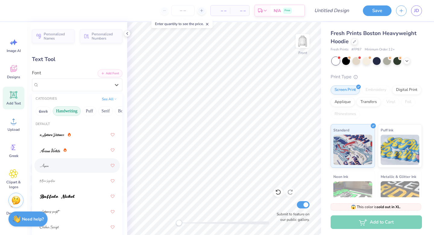
click at [60, 168] on div at bounding box center [77, 165] width 75 height 11
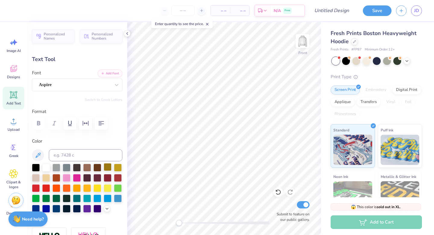
type input "3.75"
type input "1.20"
type input "13.69"
type input "3.11"
type input "0.99"
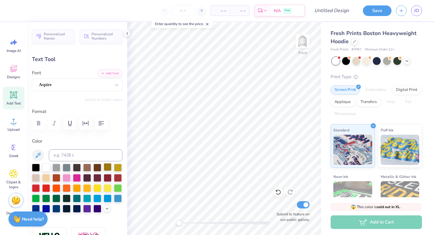
type input "9.34"
type input "-15.3"
type textarea "2009"
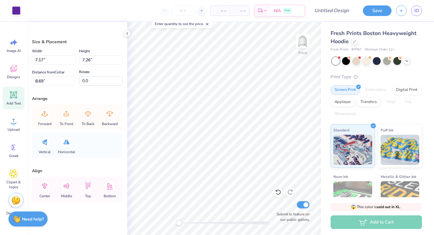
click at [15, 95] on icon at bounding box center [14, 95] width 6 height 6
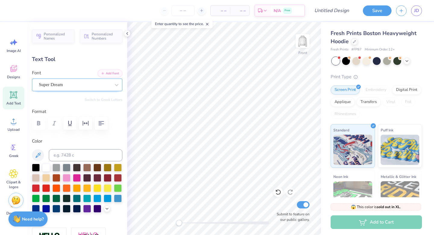
click at [65, 84] on div "Super Dream" at bounding box center [74, 84] width 73 height 9
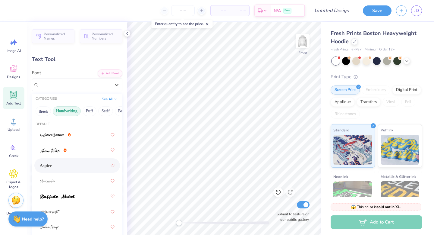
click at [58, 161] on div "Aspire" at bounding box center [77, 165] width 75 height 11
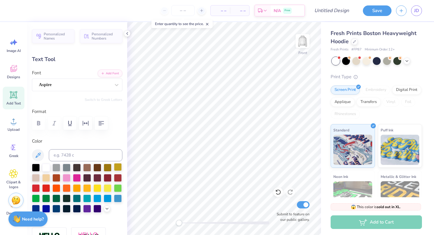
type input "-10.4"
type input "5.14"
type input "2.65"
type input "11.86"
type input "-13.3"
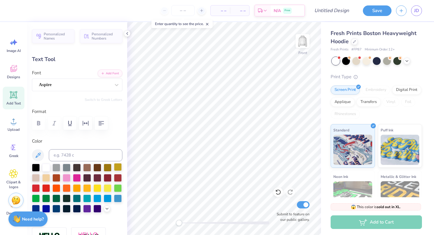
type input "4.55"
type input "2.60"
type input "11.20"
type textarea "ECU"
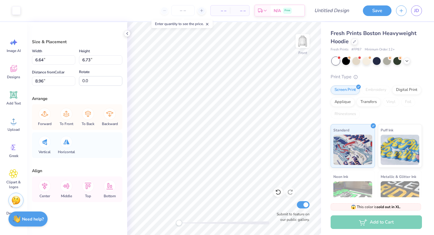
type input "6.64"
type input "6.73"
type input "8.96"
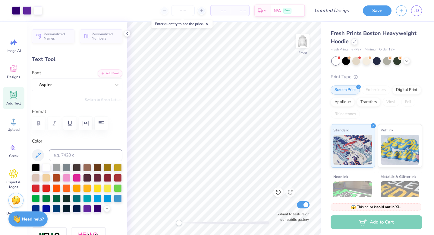
type input "3.24"
type input "2.16"
type input "11.51"
type input "0.0"
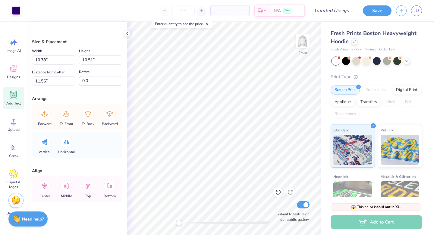
click at [15, 98] on icon at bounding box center [13, 94] width 9 height 9
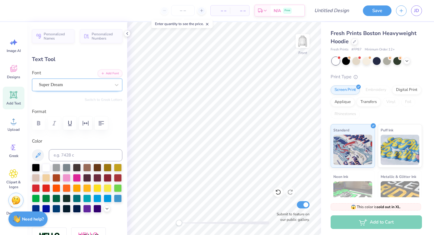
click at [68, 85] on div "Super Dream" at bounding box center [74, 84] width 73 height 9
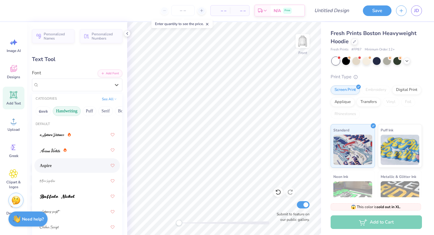
click at [60, 164] on div "Aspire" at bounding box center [77, 165] width 75 height 11
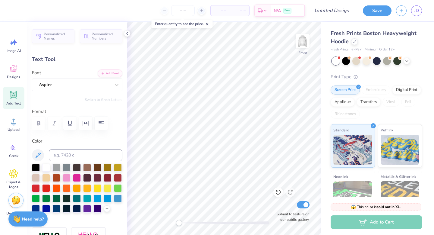
type input "-19.4"
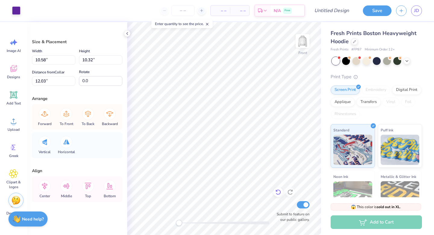
click at [279, 193] on icon at bounding box center [278, 192] width 6 height 6
click at [277, 192] on icon at bounding box center [278, 192] width 6 height 6
drag, startPoint x: 180, startPoint y: 221, endPoint x: 184, endPoint y: 221, distance: 4.5
click at [184, 221] on div "Accessibility label" at bounding box center [184, 223] width 6 height 6
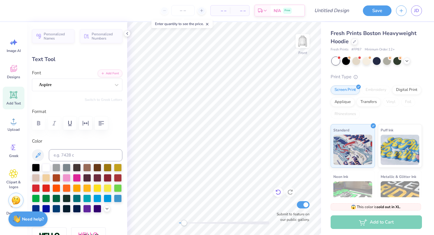
click at [278, 193] on icon at bounding box center [278, 192] width 6 height 6
type textarea "T"
type textarea "c"
type textarea "Club"
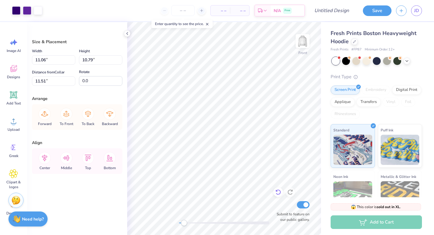
type input "11.51"
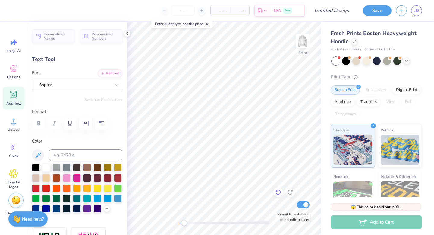
type input "-20.1"
type input "2.71"
type input "2.19"
type input "13.69"
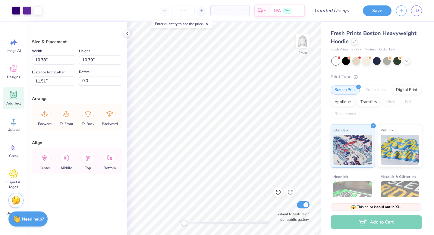
click at [15, 95] on icon at bounding box center [14, 95] width 6 height 6
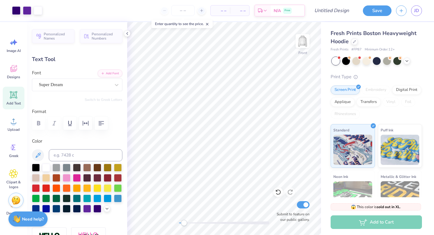
click at [15, 97] on icon at bounding box center [14, 95] width 6 height 6
type textarea "d"
type textarea "Dance"
click at [80, 84] on div "Super Dream" at bounding box center [74, 84] width 73 height 9
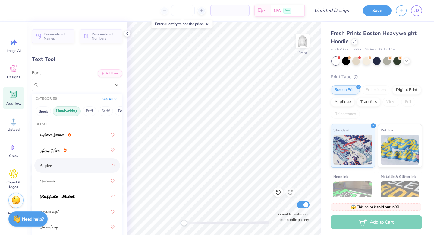
click at [66, 167] on div "Aspire" at bounding box center [77, 165] width 75 height 11
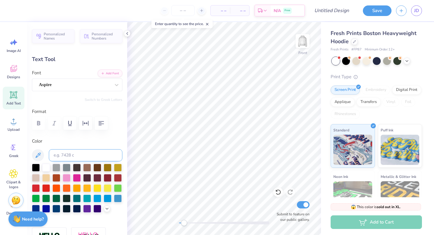
type input "5.31"
type input "2.12"
type input "13.69"
type input "4.62"
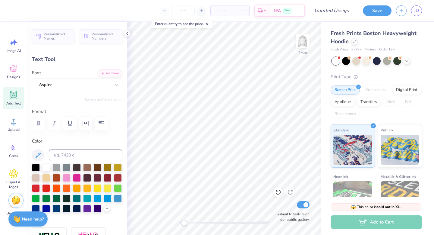
type input "1.84"
type input "17.88"
type input "-17.5"
type input "4.23"
type input "1.98"
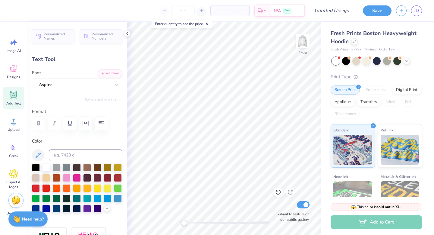
type input "18.33"
type input "-11.8"
type input "2.71"
type input "2.19"
type input "14.95"
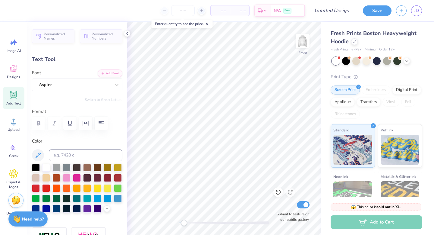
type input "1.4"
type input "3.99"
type input "1.80"
type input "17.15"
type input "-11.8"
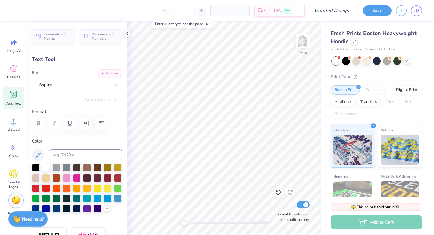
type input "2.78"
type input "1.71"
type input "14.75"
type input "0.0"
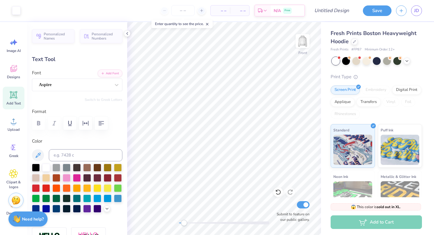
type input "4.06"
type input "1.62"
type input "16.45"
type input "0.0"
click at [17, 100] on div "Add Text" at bounding box center [14, 98] width 22 height 23
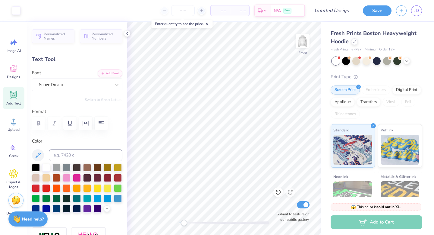
type input "7.22"
type input "2.09"
type input "13.71"
type textarea "t"
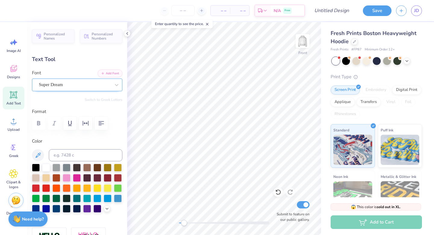
type textarea "Team"
click at [62, 87] on div "Super Dream" at bounding box center [74, 84] width 73 height 9
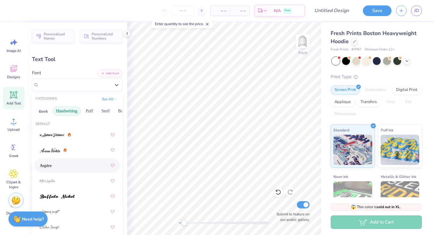
click at [56, 161] on div "Aspire" at bounding box center [77, 165] width 75 height 11
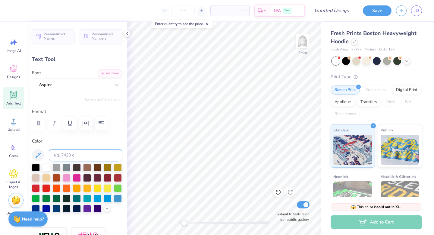
type input "4.35"
type input "2.11"
type input "13.69"
type input "2.78"
type input "1.69"
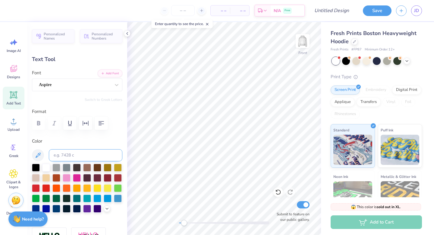
type input "14.76"
type input "-0.6"
type input "4.35"
type input "2.11"
type input "18.15"
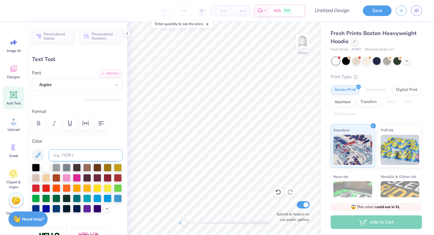
type input "0.0"
type input "4.13"
type input "2.01"
type input "18.25"
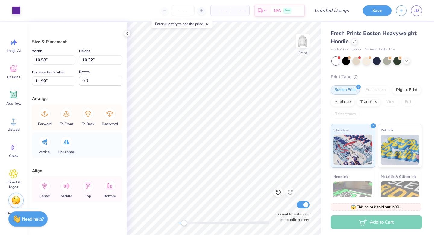
type input "10.58"
type input "10.32"
type input "11.99"
click at [276, 219] on label "Submit to feature on our public gallery." at bounding box center [292, 216] width 36 height 11
click at [297, 208] on input "Submit to feature on our public gallery." at bounding box center [303, 204] width 13 height 7
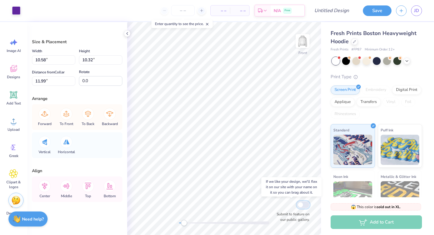
checkbox input "false"
type input "10.50"
type input "10.25"
type input "12.16"
type input "10.78"
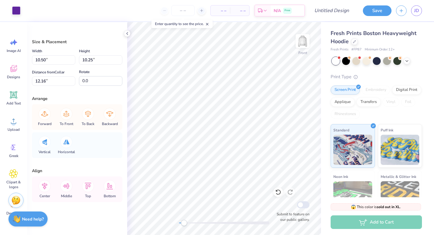
type input "10.51"
type input "11.51"
type input "10.50"
type input "10.25"
type input "12.19"
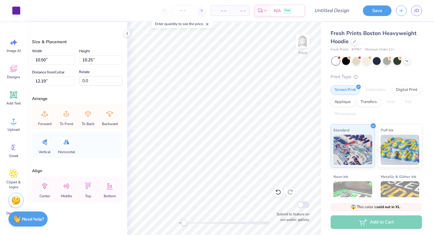
type input "9.82"
type input "9.56"
type input "11.98"
click at [274, 209] on div "Front Submit to feature on our public gallery." at bounding box center [224, 128] width 194 height 213
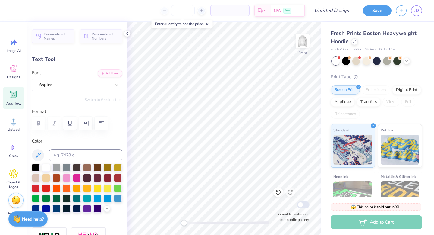
type input "4.04"
type input "1.66"
type input "16.49"
type input "-3.2"
type input "4.13"
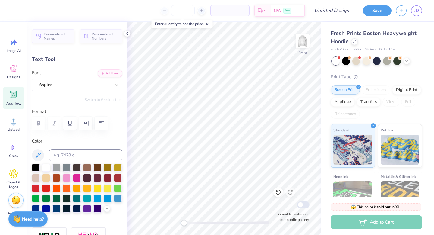
type input "2.01"
type input "18.15"
type input "0.0"
type input "3.98"
type input "1.93"
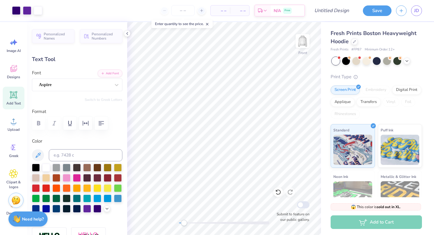
type input "17.94"
click at [306, 41] on img at bounding box center [303, 41] width 24 height 24
click at [128, 34] on icon at bounding box center [127, 33] width 5 height 5
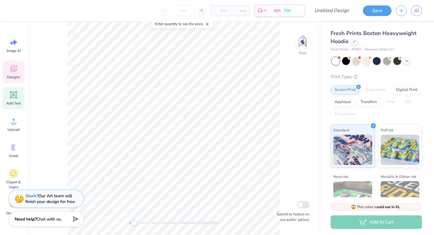
click at [14, 68] on icon at bounding box center [13, 68] width 9 height 9
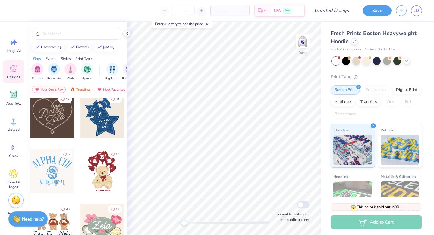
scroll to position [168, 0]
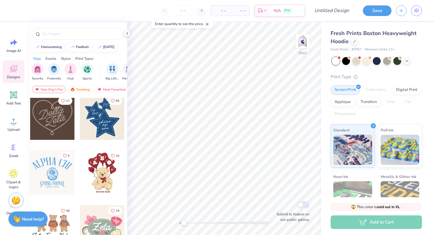
click at [104, 129] on div at bounding box center [102, 117] width 45 height 45
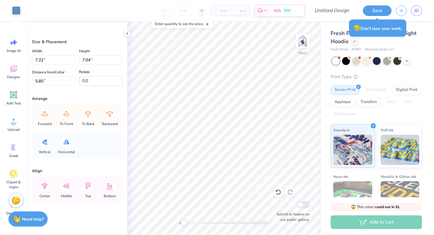
type input "3.45"
type input "3.48"
type input "3.00"
type input "7.22"
type input "7.04"
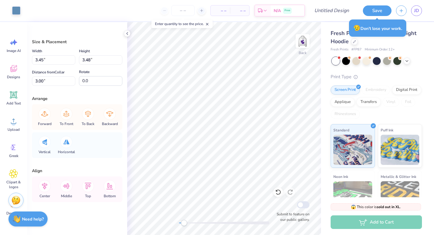
type input "5.96"
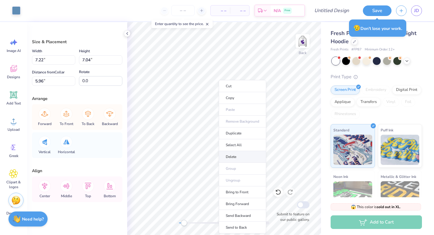
click at [233, 156] on li "Delete" at bounding box center [242, 157] width 47 height 12
click at [222, 153] on li "Delete" at bounding box center [233, 157] width 47 height 12
click at [230, 85] on li "Cut" at bounding box center [236, 86] width 47 height 12
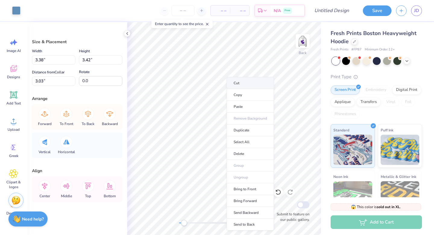
click at [232, 81] on li "Cut" at bounding box center [250, 83] width 47 height 12
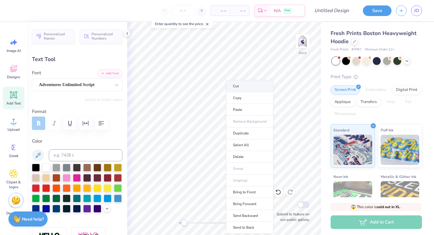
click at [237, 86] on li "Cut" at bounding box center [249, 86] width 47 height 12
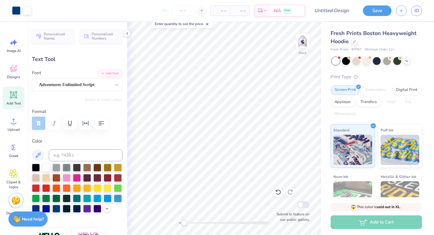
type input "0.0"
type input "3.12"
type input "1.18"
type input "8.49"
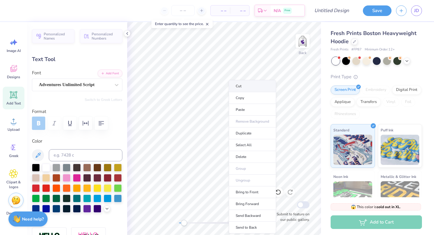
click at [239, 88] on li "Cut" at bounding box center [252, 86] width 47 height 12
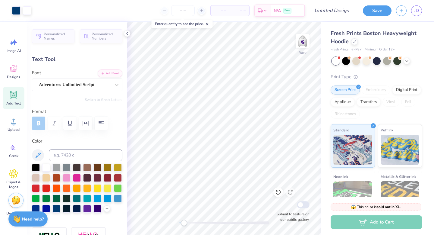
type input "0.0"
type input "1.83"
type input "0.54"
type input "10.45"
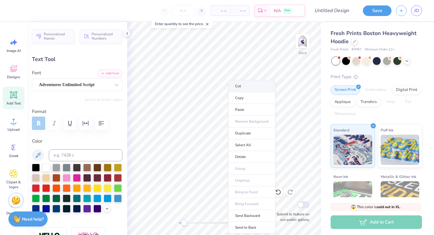
click at [240, 85] on li "Cut" at bounding box center [251, 86] width 47 height 12
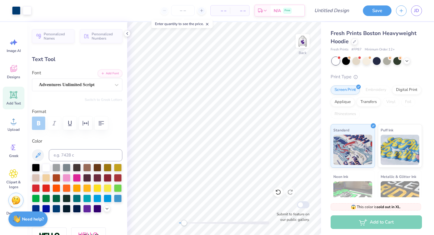
type input "0.0"
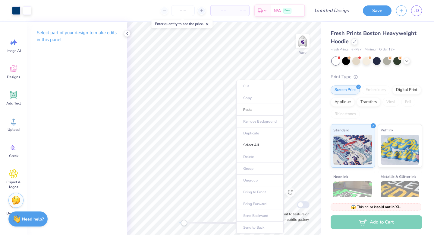
click at [251, 87] on ul "Cut Copy Paste Remove Background Duplicate Select All Delete Group Ungroup Brin…" at bounding box center [260, 156] width 47 height 153
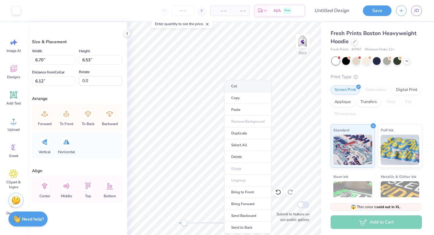
click at [229, 88] on li "Cut" at bounding box center [247, 86] width 47 height 12
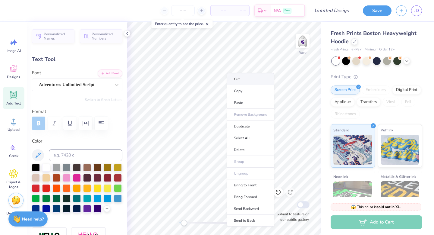
click at [234, 78] on li "Cut" at bounding box center [250, 79] width 47 height 12
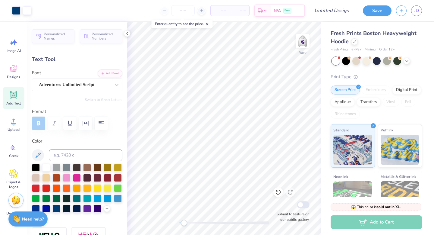
type input "0.0"
type input "0.74"
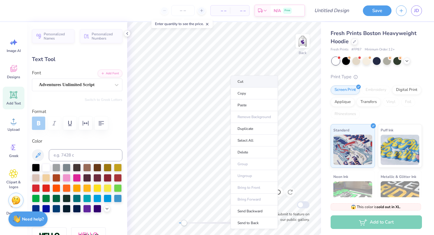
click at [237, 82] on li "Cut" at bounding box center [254, 81] width 47 height 12
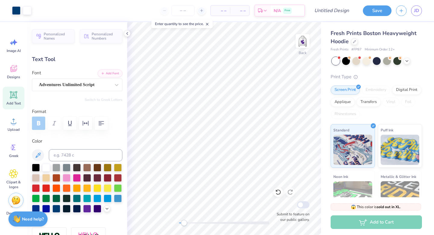
type input "0.0"
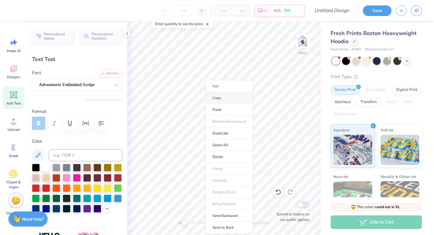
click at [214, 95] on li "Copy" at bounding box center [229, 98] width 47 height 12
type input "1.27"
type input "0.80"
type input "5.75"
type input "-4.4"
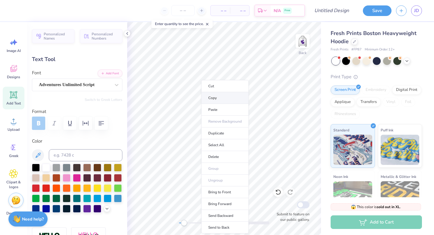
click at [211, 96] on li "Copy" at bounding box center [225, 98] width 47 height 12
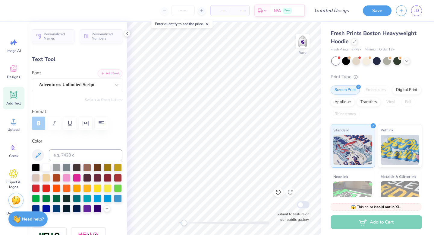
type input "1.62"
type input "0.70"
type input "6.59"
click at [217, 85] on li "Cut" at bounding box center [232, 86] width 47 height 12
type input "0.0"
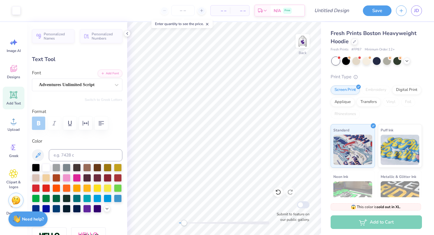
type input "1.27"
type input "0.80"
type input "5.95"
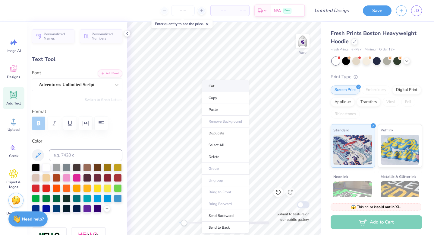
click at [213, 85] on li "Cut" at bounding box center [225, 86] width 47 height 12
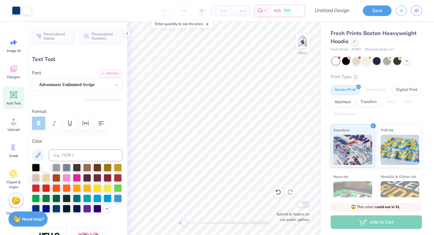
type input "0.0"
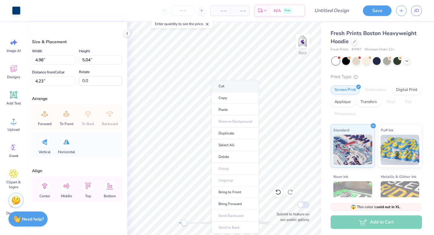
click at [217, 87] on li "Cut" at bounding box center [235, 86] width 47 height 12
click at [217, 82] on li "Cut" at bounding box center [230, 86] width 47 height 12
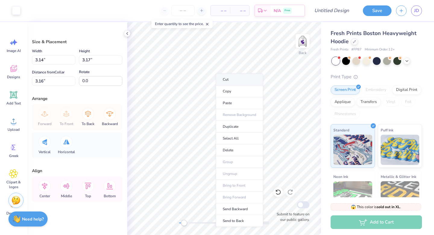
click at [220, 76] on li "Cut" at bounding box center [239, 79] width 47 height 12
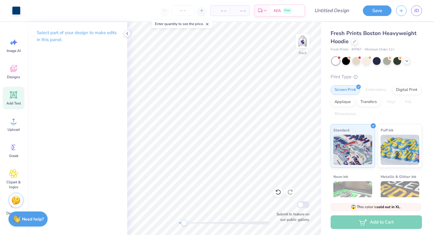
click at [16, 96] on icon at bounding box center [14, 95] width 6 height 6
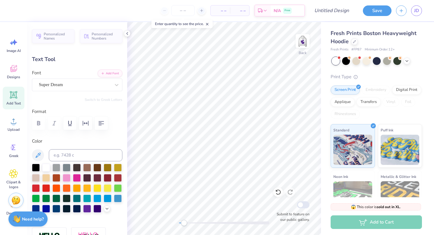
type textarea "T"
type textarea "a"
type textarea "East Carolina Univeristy"
click at [96, 85] on div "Super Dream" at bounding box center [74, 84] width 73 height 9
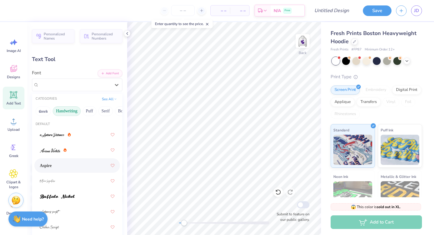
click at [73, 161] on div "Aspire" at bounding box center [77, 165] width 75 height 11
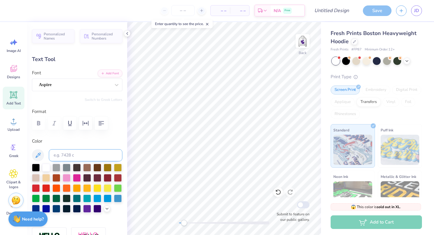
type input "18.35"
type input "2.71"
type input "5.40"
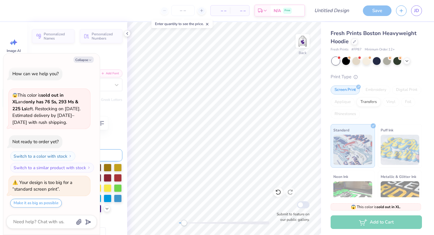
scroll to position [0, 0]
click at [90, 60] on polyline "button" at bounding box center [90, 60] width 2 height 1
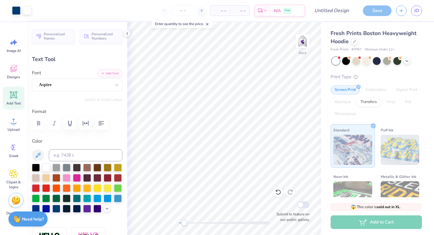
type textarea "x"
type input "4.32"
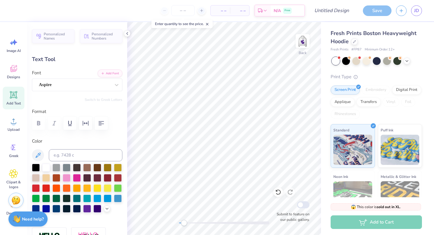
type input "8.19"
type input "1.21"
type input "5.82"
click at [95, 205] on div at bounding box center [98, 208] width 8 height 8
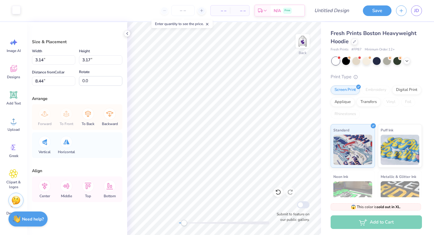
click at [17, 11] on div at bounding box center [16, 10] width 8 height 8
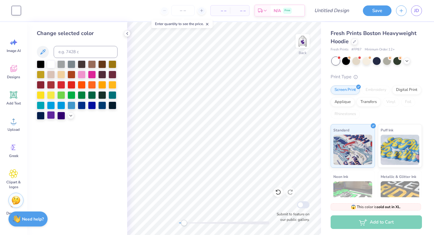
click at [52, 115] on div at bounding box center [51, 115] width 8 height 8
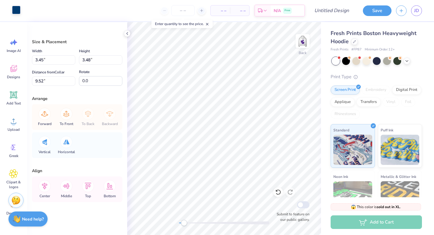
click at [15, 12] on div at bounding box center [16, 10] width 8 height 8
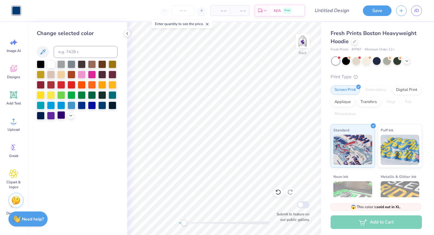
click at [63, 115] on div at bounding box center [61, 115] width 8 height 8
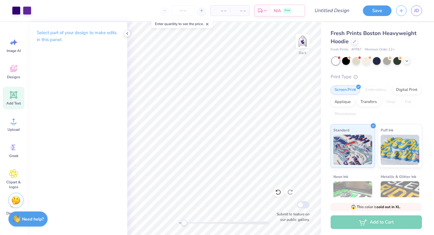
click at [17, 95] on icon at bounding box center [13, 94] width 9 height 9
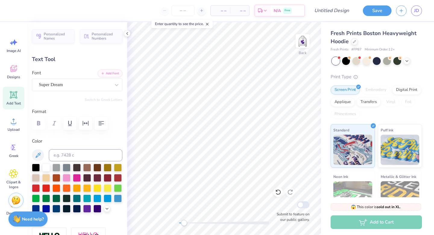
type textarea "T"
type textarea "CDT"
click at [97, 88] on div at bounding box center [75, 85] width 72 height 8
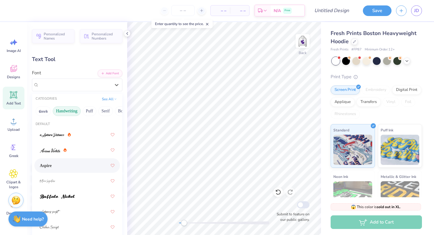
click at [65, 166] on div "Aspire" at bounding box center [77, 165] width 75 height 11
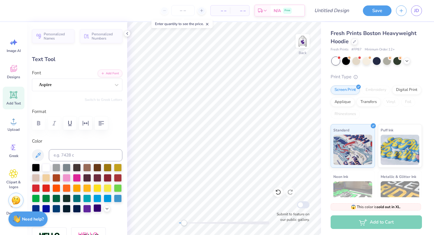
click at [96, 209] on div at bounding box center [98, 208] width 8 height 8
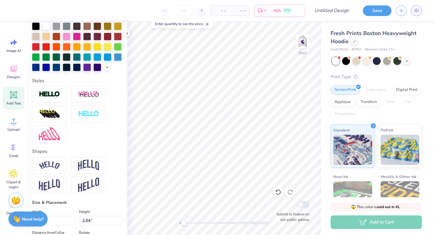
scroll to position [142, 0]
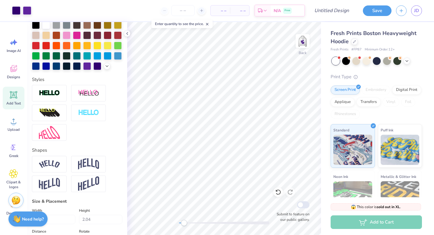
type input "5.67"
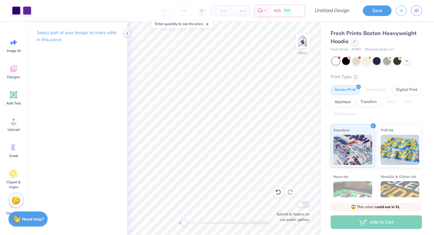
click at [128, 33] on icon at bounding box center [127, 33] width 5 height 5
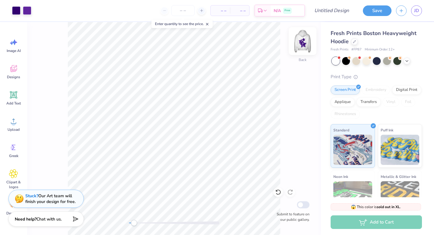
click at [302, 42] on img at bounding box center [303, 41] width 24 height 24
click at [302, 38] on img at bounding box center [303, 41] width 12 height 12
click at [344, 10] on input "Design Title" at bounding box center [340, 11] width 30 height 12
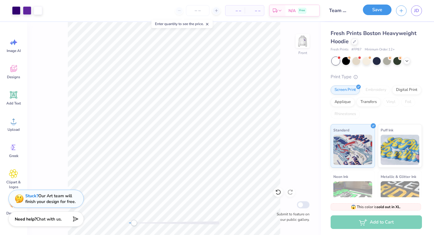
click at [384, 13] on button "Save" at bounding box center [377, 10] width 29 height 11
click at [305, 42] on img at bounding box center [303, 41] width 24 height 24
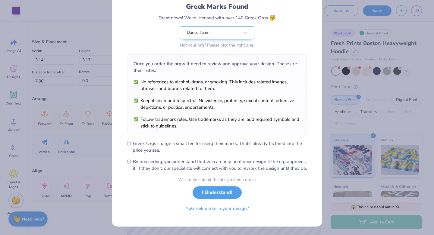
scroll to position [48, 0]
click at [218, 189] on button "I Understand!" at bounding box center [217, 191] width 49 height 12
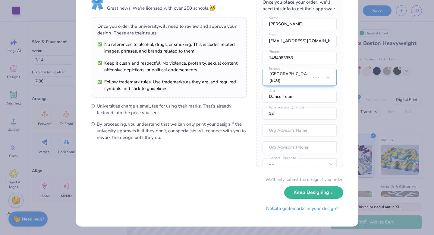
scroll to position [0, 0]
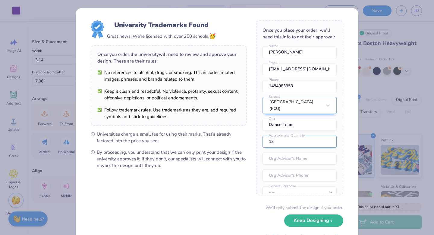
click at [329, 141] on input "13" at bounding box center [300, 141] width 74 height 12
click at [329, 141] on input "14" at bounding box center [300, 141] width 74 height 12
click at [329, 141] on input "15" at bounding box center [300, 141] width 74 height 12
click at [329, 141] on input "16" at bounding box center [300, 141] width 74 height 12
click at [329, 141] on input "17" at bounding box center [300, 141] width 74 height 12
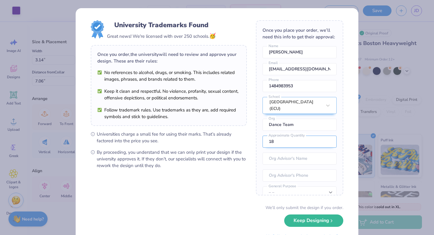
click at [329, 141] on input "18" at bounding box center [300, 141] width 74 height 12
click at [329, 141] on input "19" at bounding box center [300, 141] width 74 height 12
click at [329, 141] on input "20" at bounding box center [300, 141] width 74 height 12
click at [329, 141] on input "21" at bounding box center [300, 141] width 74 height 12
click at [329, 141] on input "22" at bounding box center [300, 141] width 74 height 12
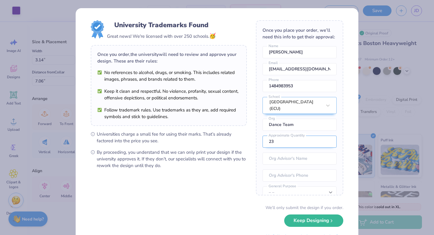
click at [329, 141] on input "23" at bounding box center [300, 141] width 74 height 12
click at [329, 141] on input "24" at bounding box center [300, 141] width 74 height 12
click at [329, 141] on input "25" at bounding box center [300, 141] width 74 height 12
click at [329, 141] on input "26" at bounding box center [300, 141] width 74 height 12
click at [329, 141] on input "27" at bounding box center [300, 141] width 74 height 12
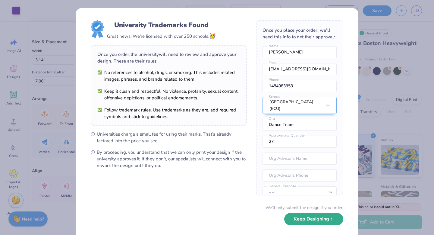
click at [313, 218] on button "Keep Designing" at bounding box center [314, 219] width 59 height 12
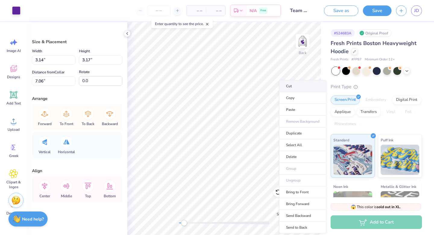
click at [293, 88] on li "Cut" at bounding box center [302, 86] width 47 height 12
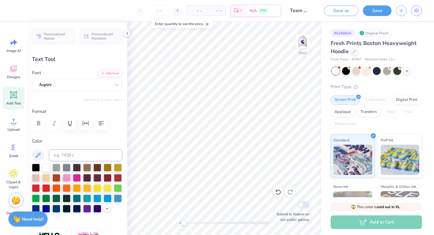
scroll to position [0, 0]
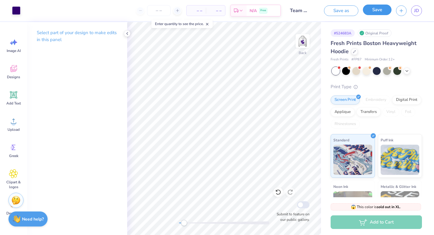
click at [374, 9] on button "Save" at bounding box center [377, 10] width 29 height 11
click at [372, 12] on div "Save" at bounding box center [377, 10] width 29 height 11
click at [127, 34] on polyline at bounding box center [127, 33] width 1 height 2
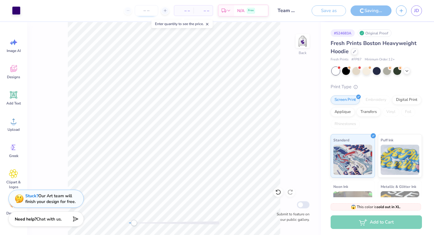
click at [166, 11] on line at bounding box center [165, 11] width 2 height 0
click at [154, 11] on input "number" at bounding box center [147, 10] width 24 height 11
click at [150, 10] on div at bounding box center [146, 11] width 8 height 8
click at [162, 10] on div at bounding box center [165, 11] width 8 height 8
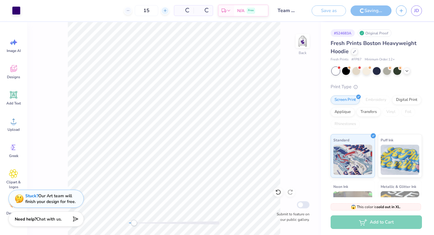
click at [162, 10] on div at bounding box center [165, 11] width 8 height 8
click at [150, 10] on div at bounding box center [146, 11] width 8 height 8
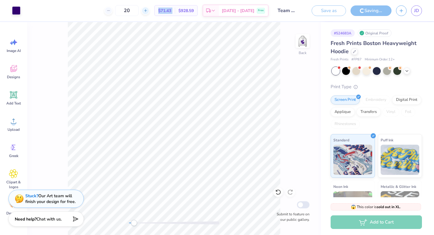
click at [150, 10] on div at bounding box center [146, 11] width 8 height 8
click at [147, 11] on line at bounding box center [145, 11] width 2 height 0
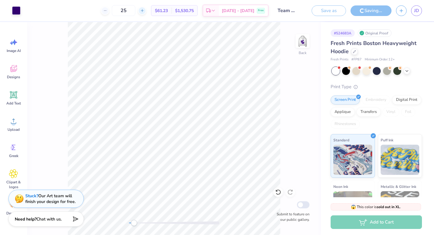
click at [143, 11] on line at bounding box center [142, 11] width 2 height 0
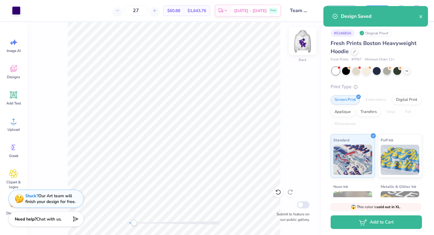
click at [310, 43] on img at bounding box center [303, 41] width 24 height 24
click at [422, 17] on icon "close" at bounding box center [421, 16] width 3 height 3
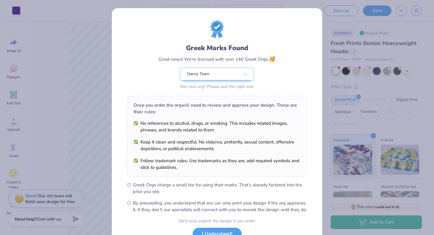
scroll to position [48, 0]
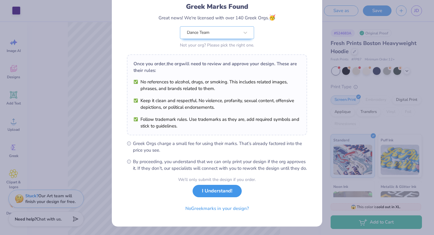
click at [238, 191] on button "I Understand!" at bounding box center [217, 191] width 49 height 12
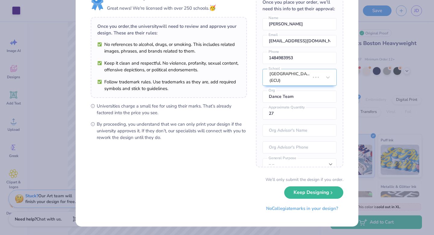
scroll to position [0, 0]
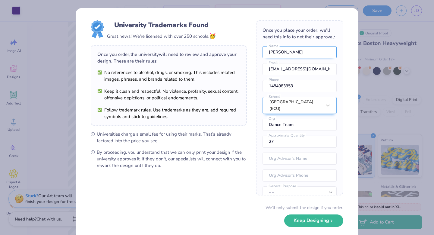
click at [299, 51] on input "Jordan Dinap" at bounding box center [300, 52] width 74 height 12
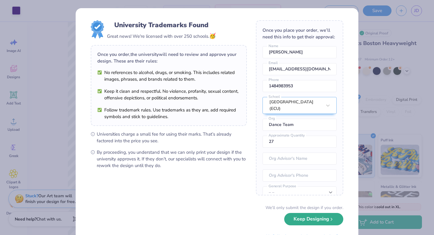
click at [319, 218] on button "Keep Designing" at bounding box center [314, 219] width 59 height 12
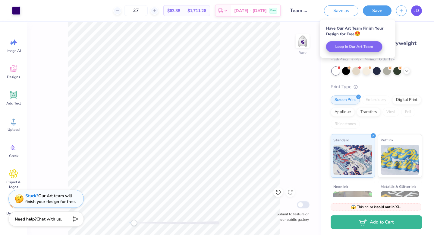
click at [418, 14] on span "JD" at bounding box center [417, 10] width 5 height 7
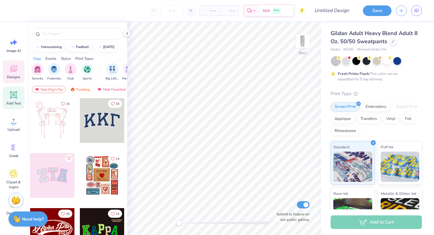
click at [9, 99] on div "Add Text" at bounding box center [14, 98] width 22 height 23
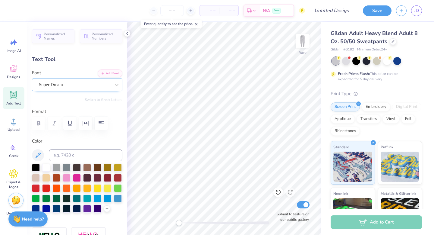
click at [69, 83] on div "Super Dream" at bounding box center [74, 84] width 73 height 9
click at [102, 74] on icon "button" at bounding box center [103, 73] width 4 height 4
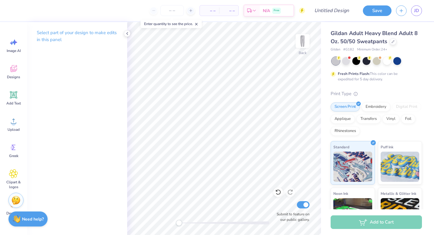
type textarea "T"
type textarea "[GEOGRAPHIC_DATA]"
click at [127, 34] on icon at bounding box center [127, 33] width 5 height 5
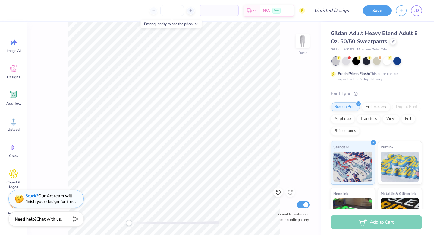
scroll to position [0, 1]
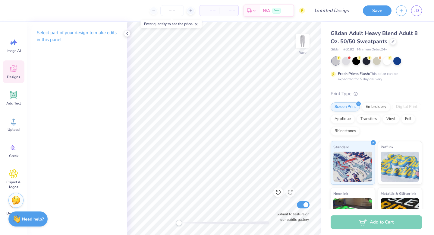
click at [18, 75] on span "Designs" at bounding box center [13, 77] width 13 height 5
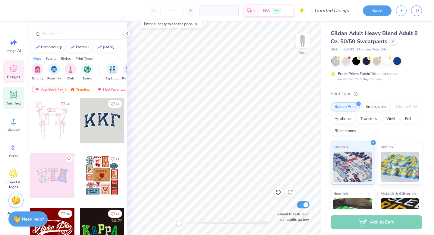
click at [12, 94] on icon at bounding box center [14, 95] width 6 height 6
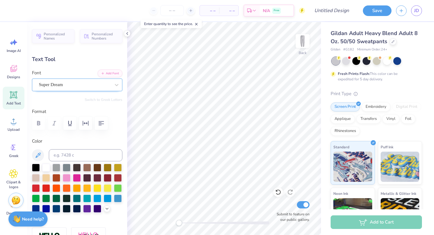
click at [65, 81] on div "Super Dream" at bounding box center [74, 84] width 73 height 9
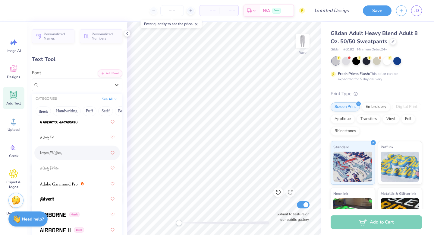
scroll to position [118, 0]
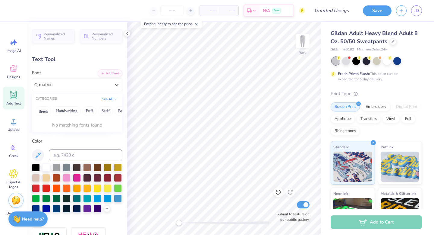
type input "matrix"
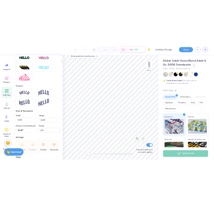
scroll to position [216, 0]
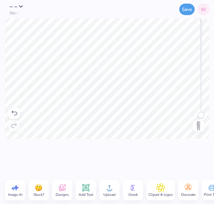
click at [107, 191] on circle at bounding box center [109, 190] width 4 height 4
click at [104, 188] on div "Upload" at bounding box center [109, 190] width 21 height 21
click at [105, 190] on icon at bounding box center [109, 187] width 9 height 9
click at [111, 191] on circle at bounding box center [109, 190] width 4 height 4
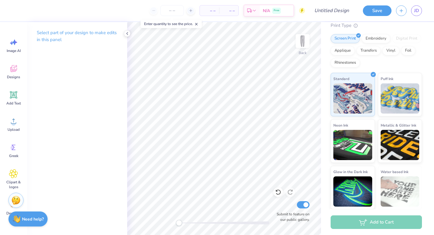
scroll to position [30, 0]
click at [10, 184] on span "Decorate" at bounding box center [13, 183] width 14 height 5
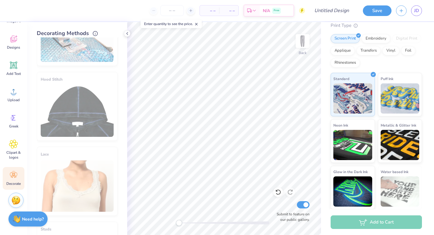
scroll to position [0, 0]
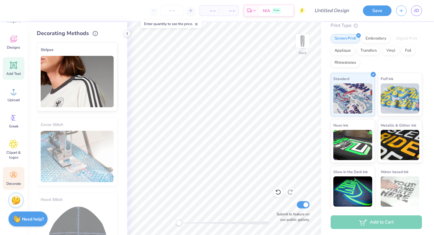
click at [19, 64] on div "Add Text" at bounding box center [14, 68] width 22 height 23
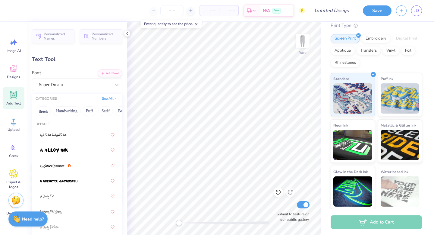
click at [110, 96] on button "See All" at bounding box center [109, 98] width 19 height 6
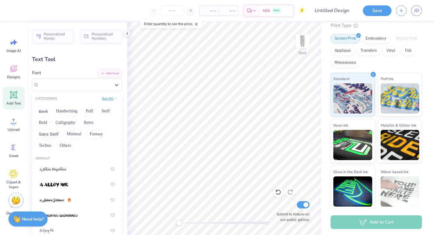
click at [110, 97] on button "See All" at bounding box center [109, 98] width 19 height 6
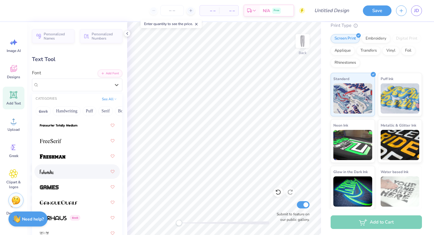
scroll to position [1884, 0]
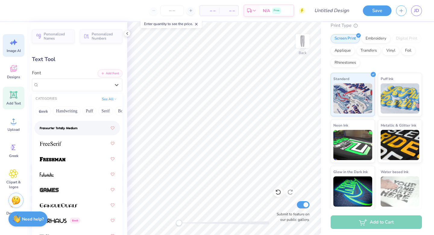
click at [18, 45] on div "Image AI" at bounding box center [14, 45] width 22 height 23
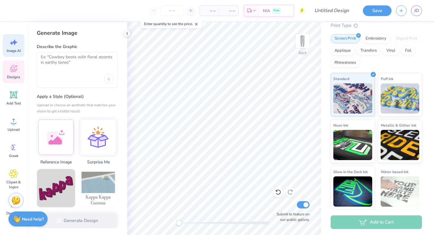
click at [17, 65] on icon at bounding box center [13, 68] width 9 height 9
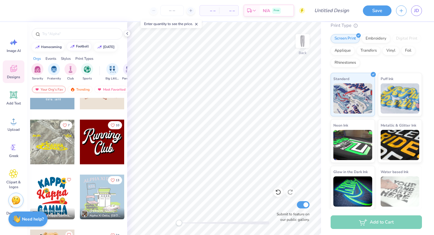
scroll to position [638, 0]
click at [83, 37] on div at bounding box center [77, 33] width 91 height 11
click at [83, 36] on input "text" at bounding box center [80, 34] width 77 height 6
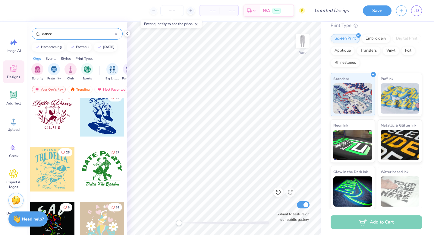
scroll to position [385, 0]
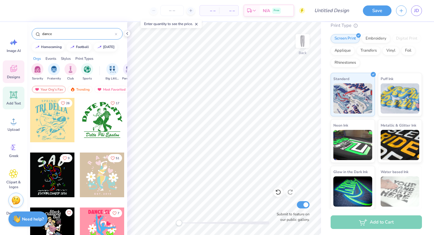
type input "dance"
click at [16, 102] on span "Add Text" at bounding box center [13, 103] width 14 height 5
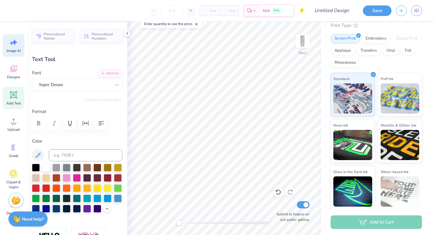
click at [19, 42] on div "Image AI" at bounding box center [14, 45] width 22 height 23
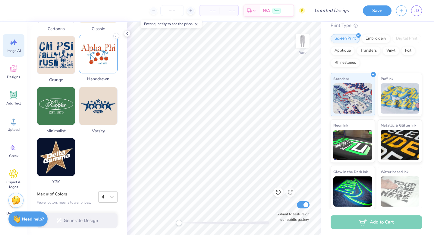
scroll to position [0, 0]
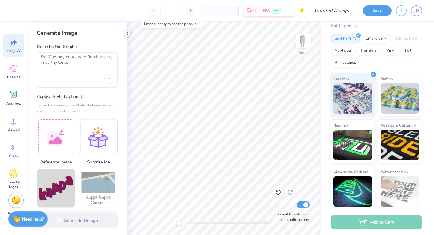
click at [129, 33] on icon at bounding box center [127, 33] width 5 height 5
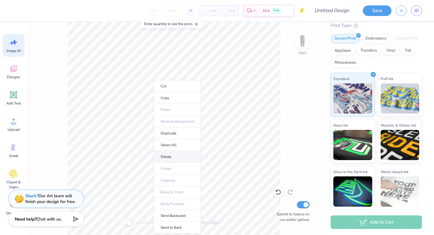
click at [169, 152] on li "Delete" at bounding box center [177, 157] width 47 height 12
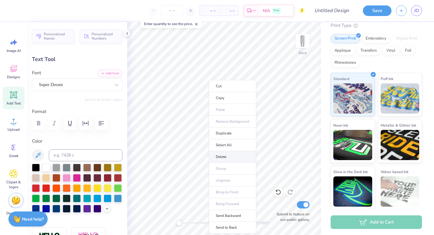
click at [216, 152] on li "Delete" at bounding box center [232, 157] width 47 height 12
click at [216, 155] on li "Delete" at bounding box center [232, 157] width 47 height 12
type input "7.63"
type input "0.86"
type input "4.49"
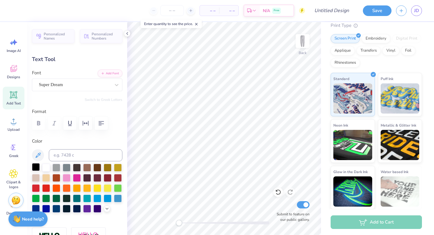
click at [36, 167] on div at bounding box center [36, 167] width 8 height 8
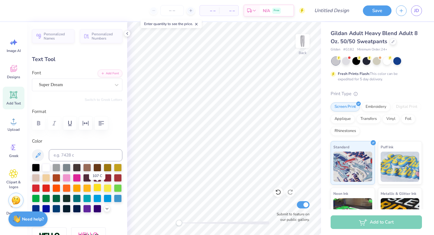
click at [99, 186] on div at bounding box center [98, 187] width 8 height 8
click at [91, 187] on div at bounding box center [87, 187] width 8 height 8
click at [35, 165] on div at bounding box center [36, 167] width 8 height 8
click at [120, 85] on div at bounding box center [116, 84] width 11 height 11
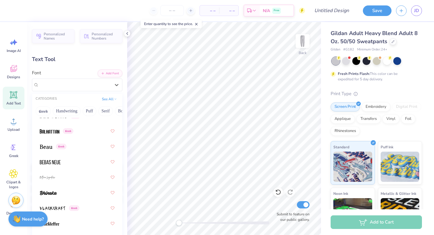
scroll to position [380, 0]
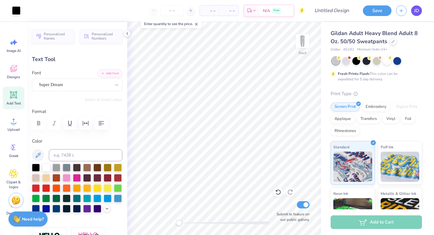
click at [417, 13] on span "JD" at bounding box center [417, 10] width 5 height 7
click at [416, 12] on span "JD" at bounding box center [417, 10] width 5 height 7
